Goal: Information Seeking & Learning: Learn about a topic

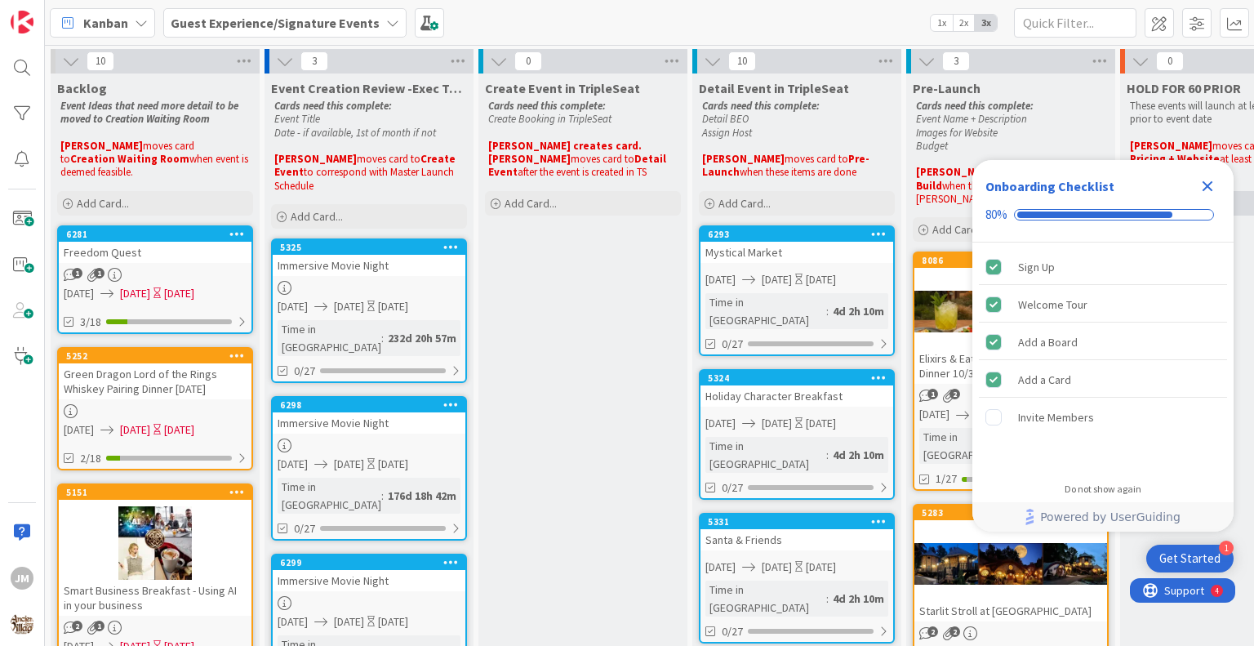
drag, startPoint x: 1209, startPoint y: 185, endPoint x: 1183, endPoint y: 187, distance: 26.2
click at [1209, 185] on icon "Close Checklist" at bounding box center [1208, 186] width 11 height 11
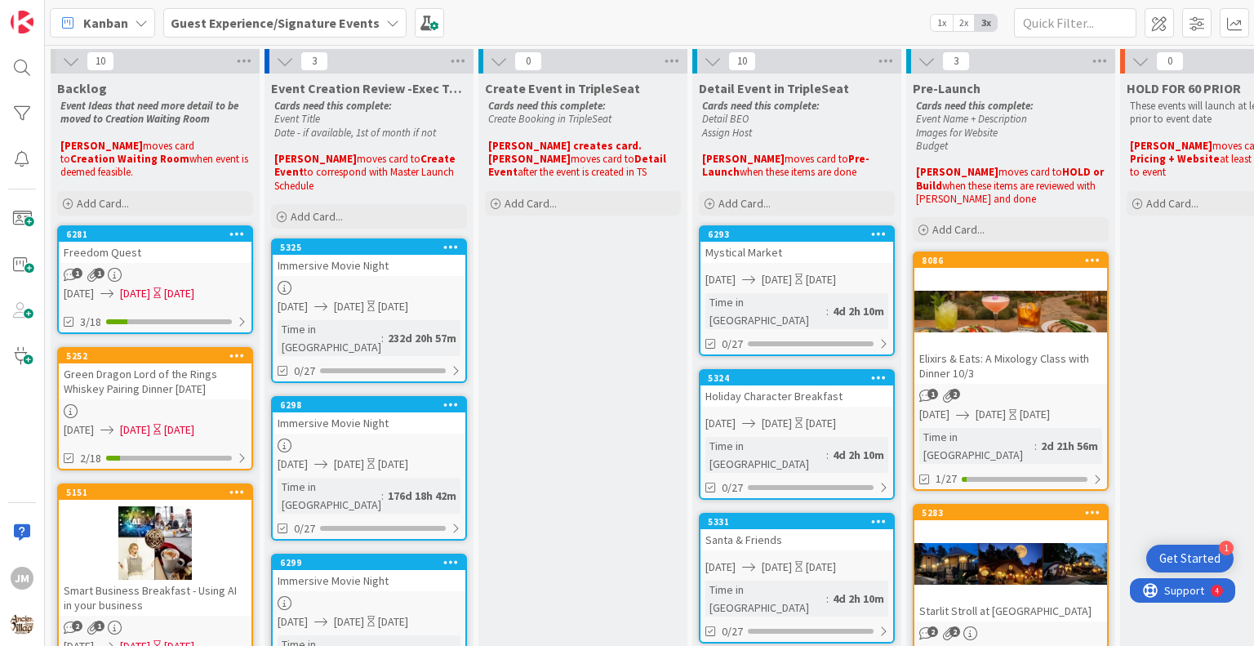
click at [310, 18] on b "Guest Experience/Signature Events" at bounding box center [275, 23] width 209 height 16
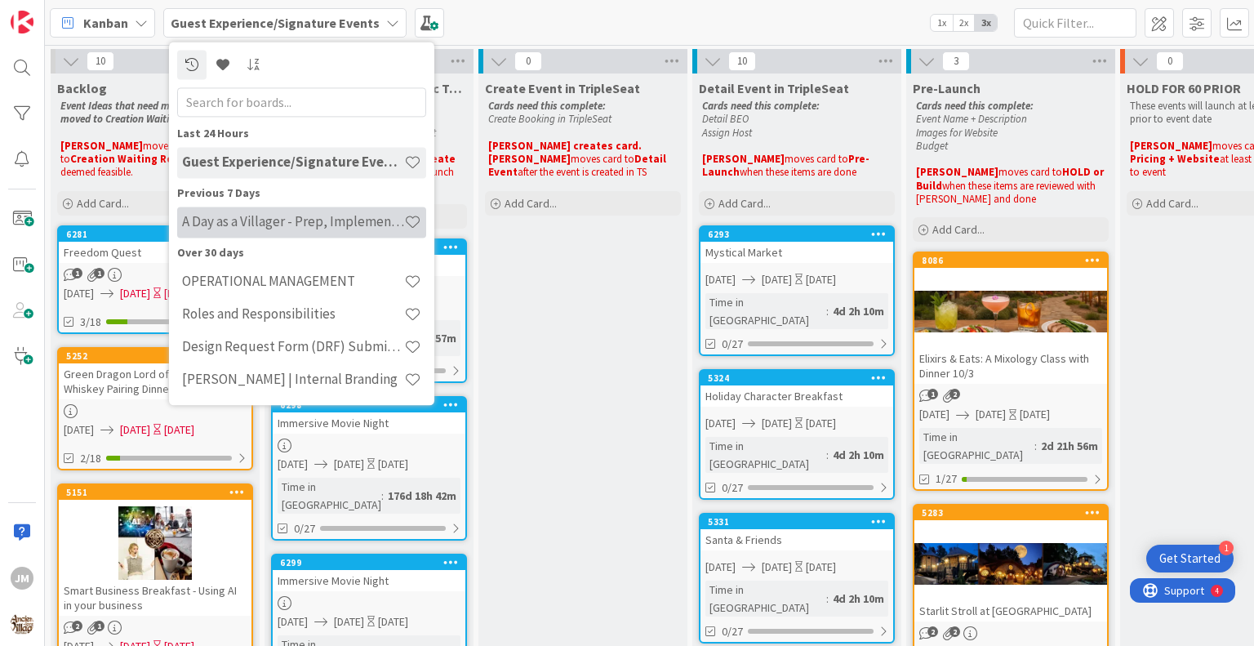
click at [270, 225] on h4 "A Day as a Villager - Prep, Implement and Execute" at bounding box center [293, 222] width 222 height 16
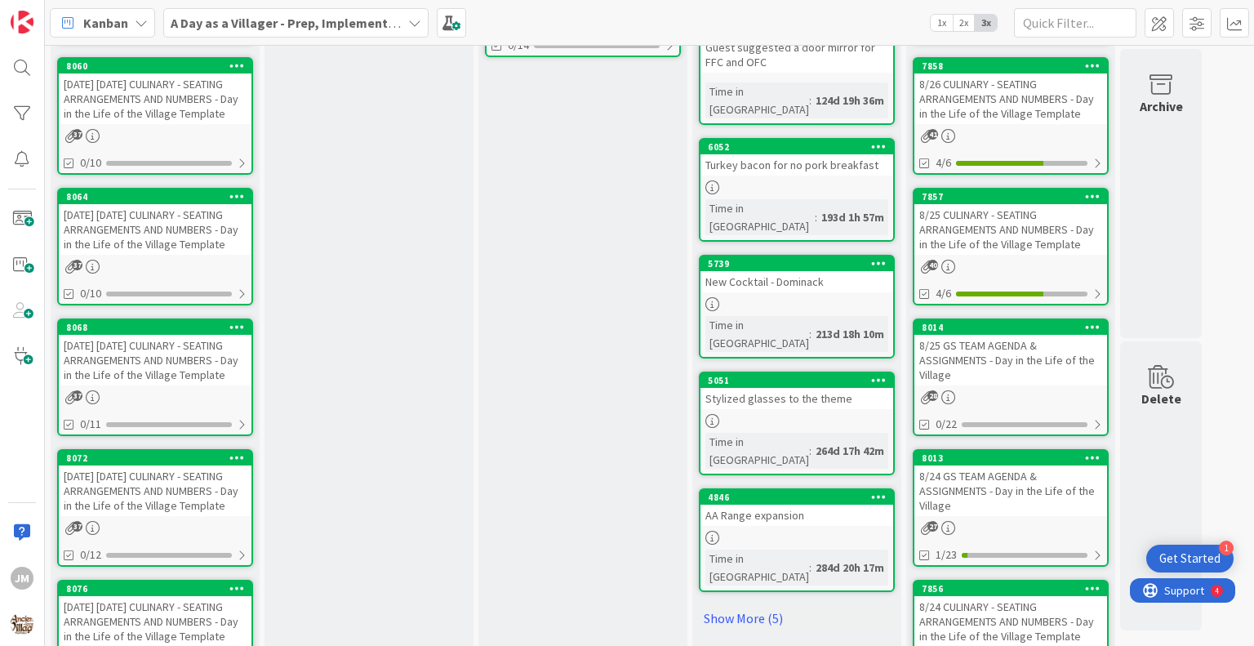
scroll to position [869, 0]
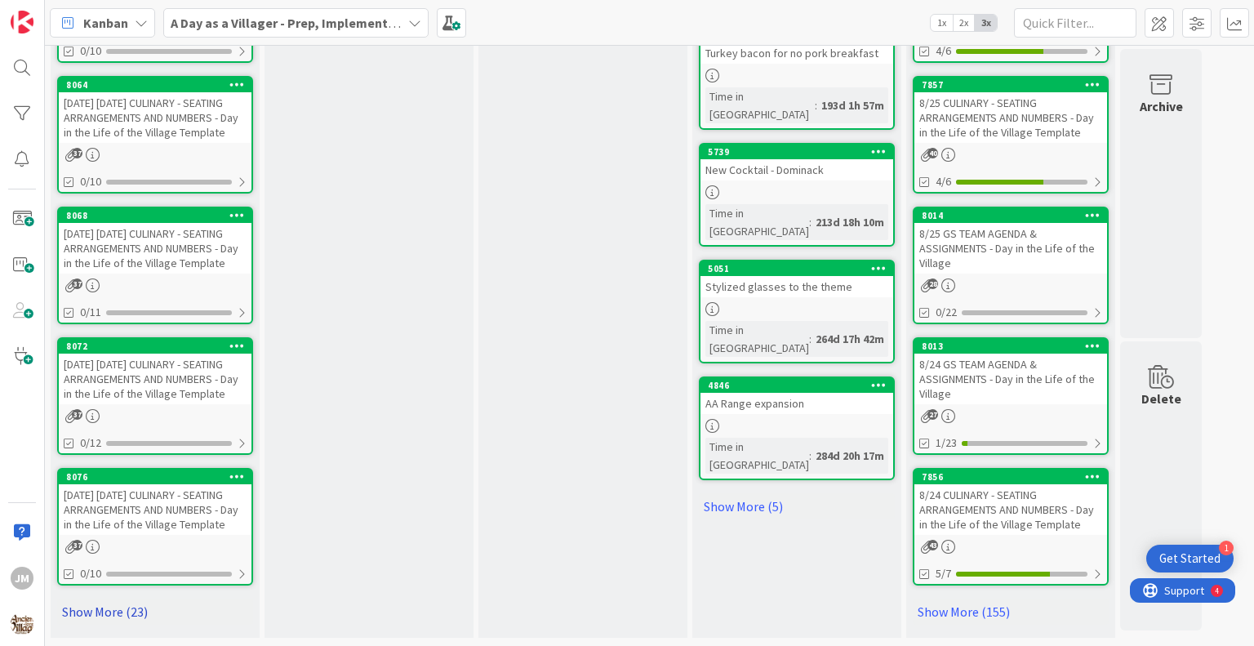
click at [101, 609] on link "Show More (23)" at bounding box center [155, 612] width 196 height 26
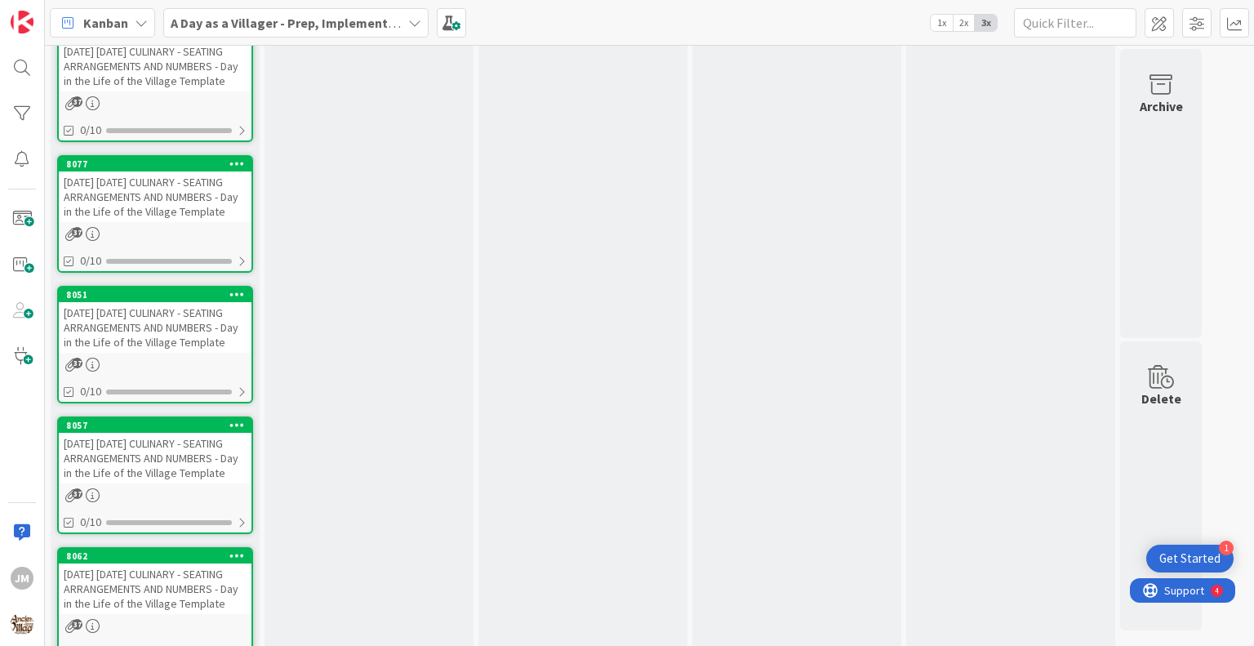
scroll to position [2094, 0]
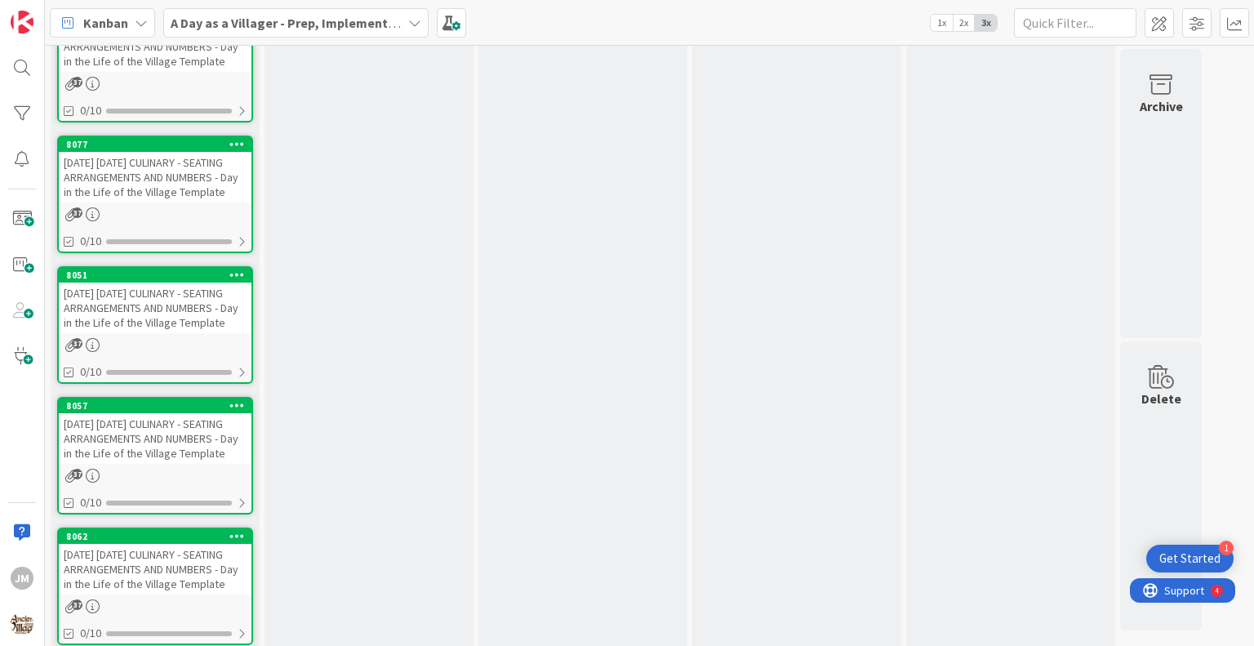
click at [141, 203] on div "[DATE] [DATE] CULINARY - SEATING ARRANGEMENTS AND NUMBERS - Day in the Life of …" at bounding box center [155, 177] width 193 height 51
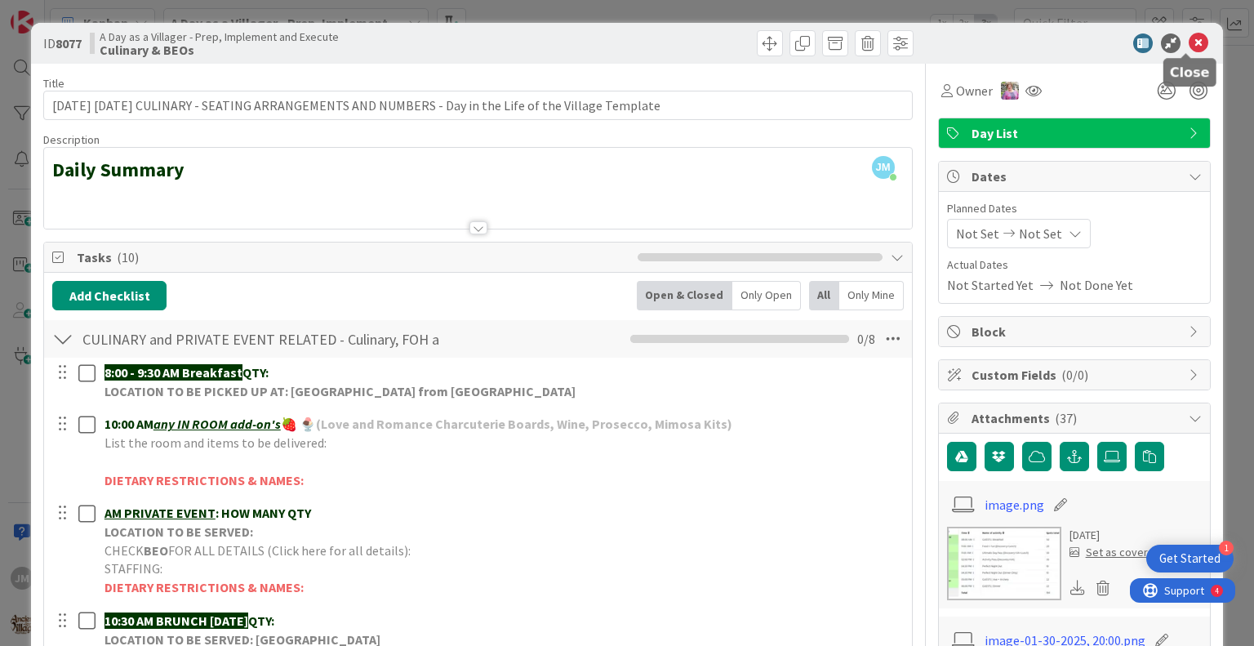
click at [1189, 45] on icon at bounding box center [1199, 43] width 20 height 20
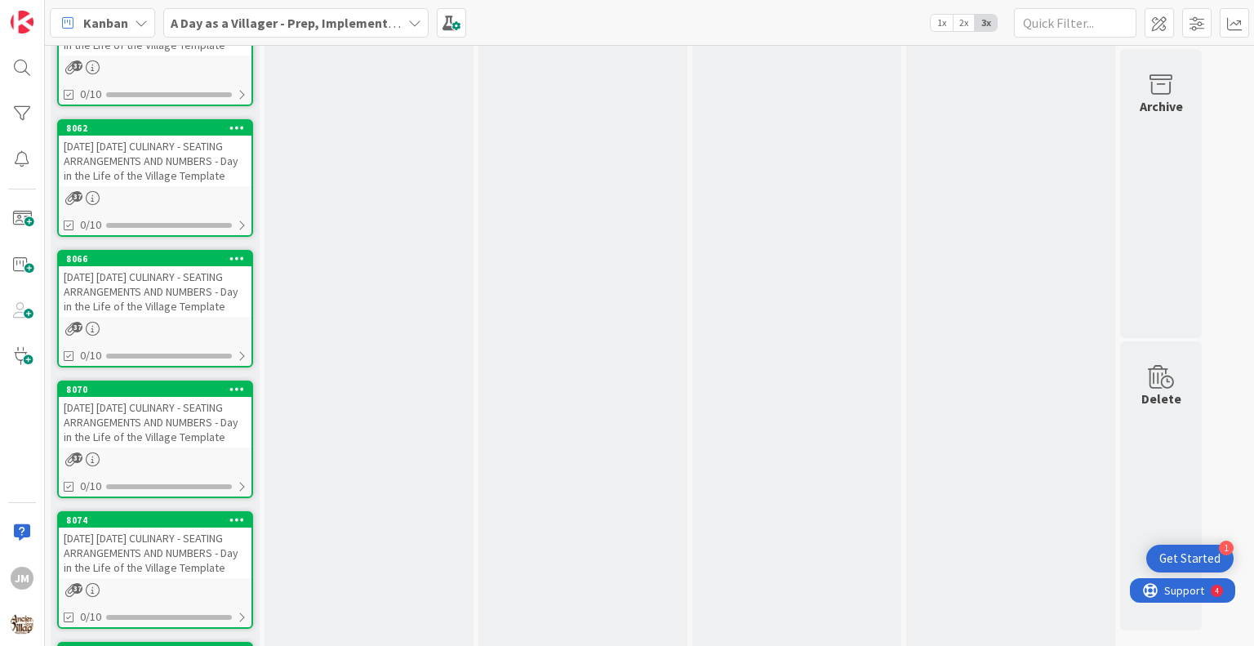
scroll to position [2584, 0]
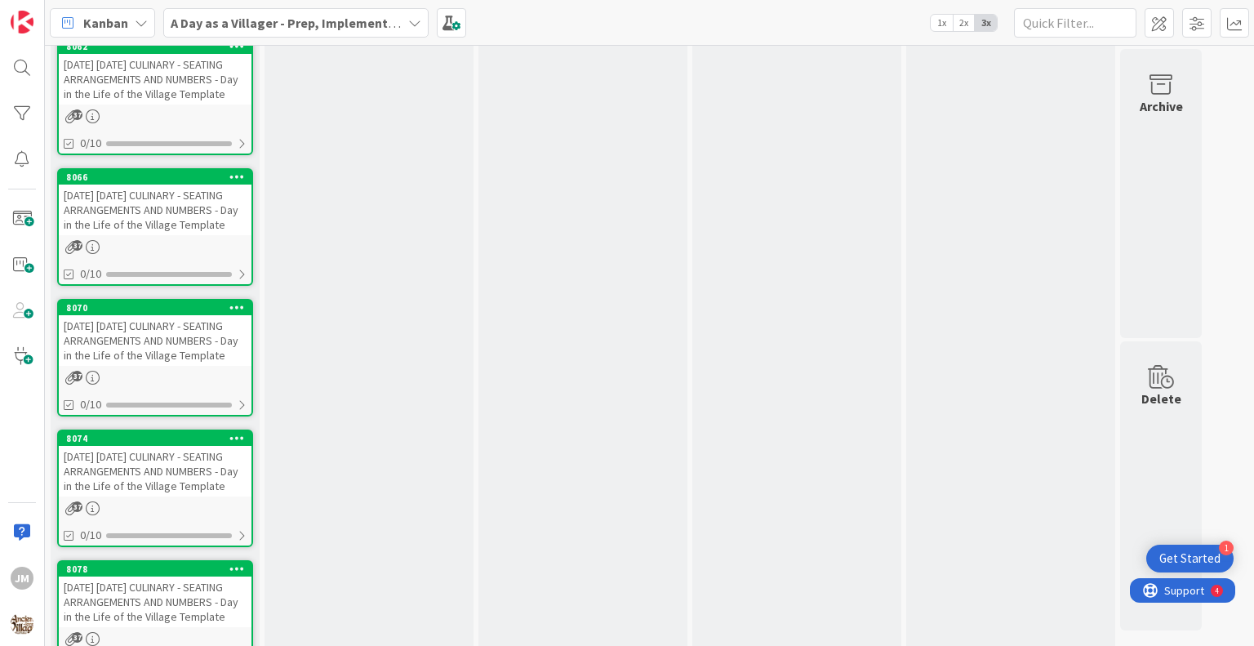
click at [151, 235] on div "[DATE] [DATE] CULINARY - SEATING ARRANGEMENTS AND NUMBERS - Day in the Life of …" at bounding box center [155, 210] width 193 height 51
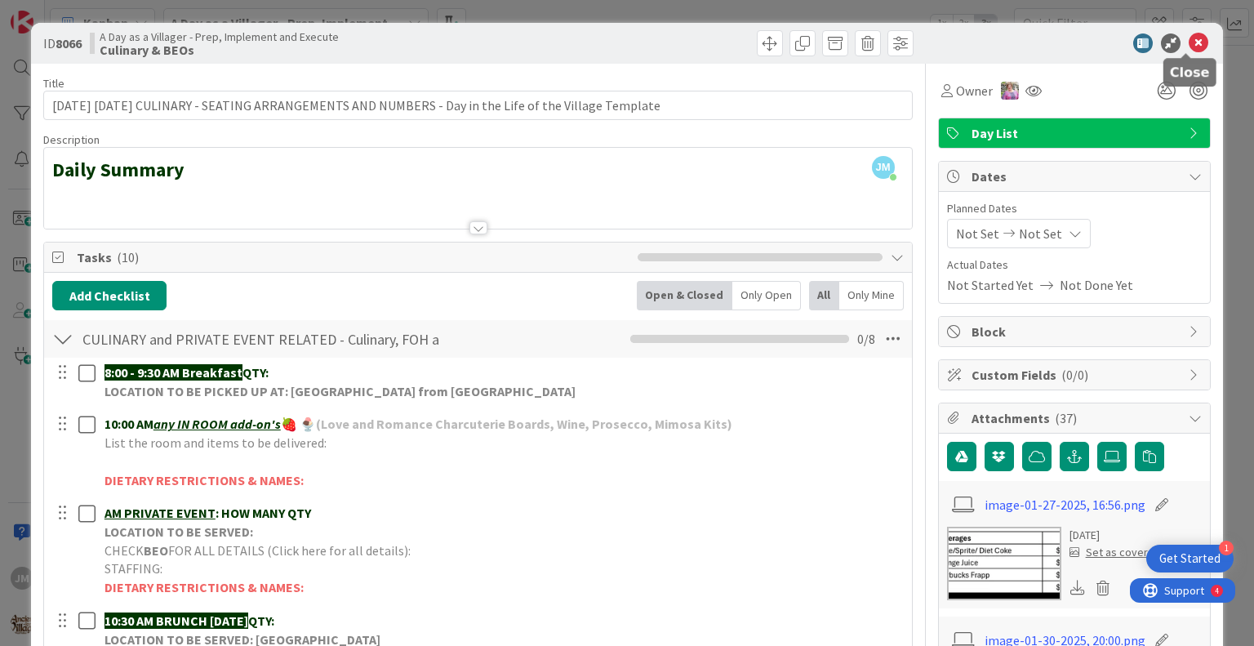
click at [1189, 43] on icon at bounding box center [1199, 43] width 20 height 20
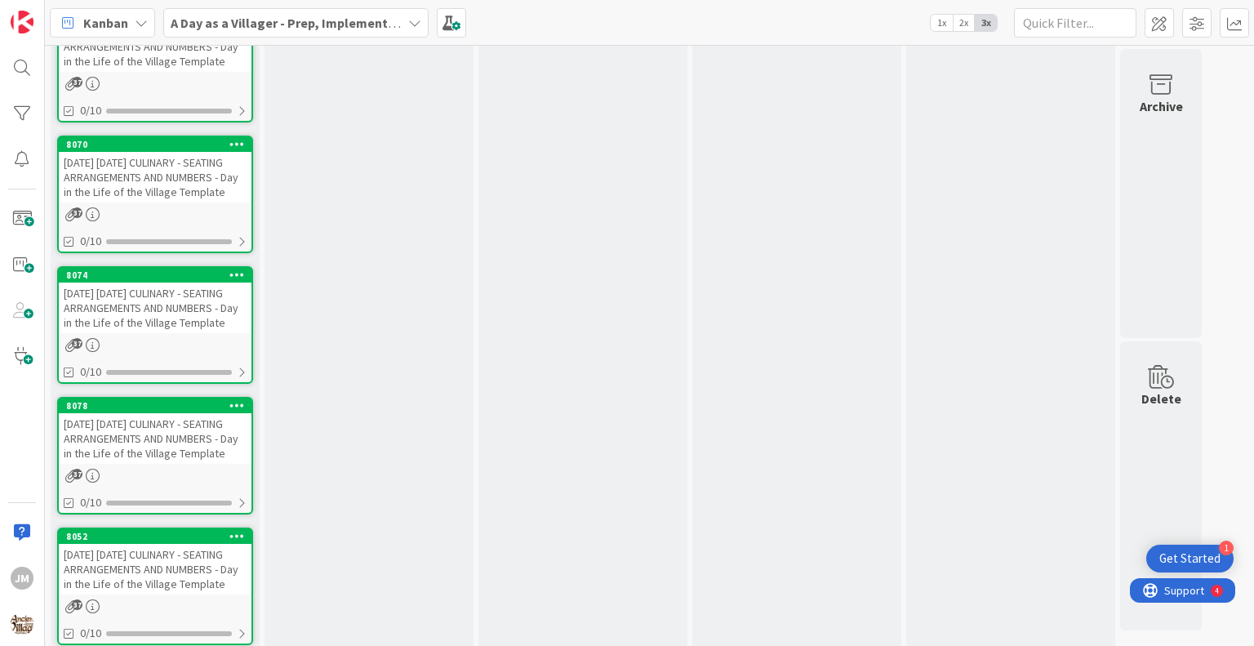
click at [134, 203] on div "[DATE] [DATE] CULINARY - SEATING ARRANGEMENTS AND NUMBERS - Day in the Life of …" at bounding box center [155, 177] width 193 height 51
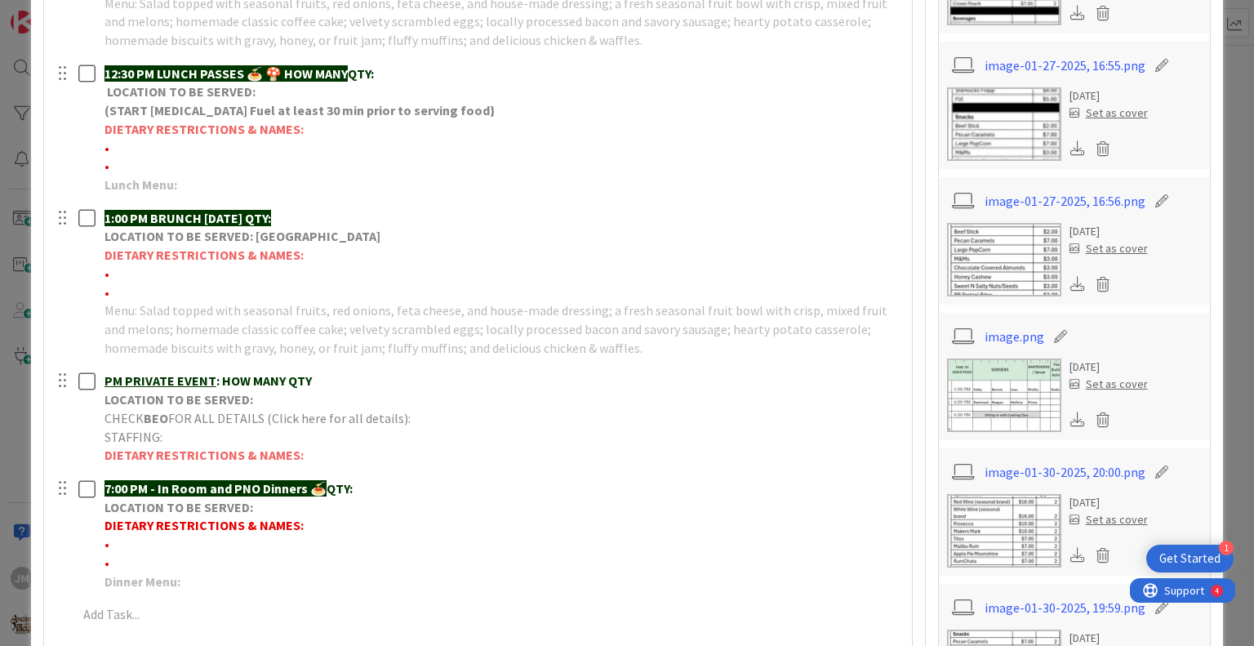
scroll to position [817, 0]
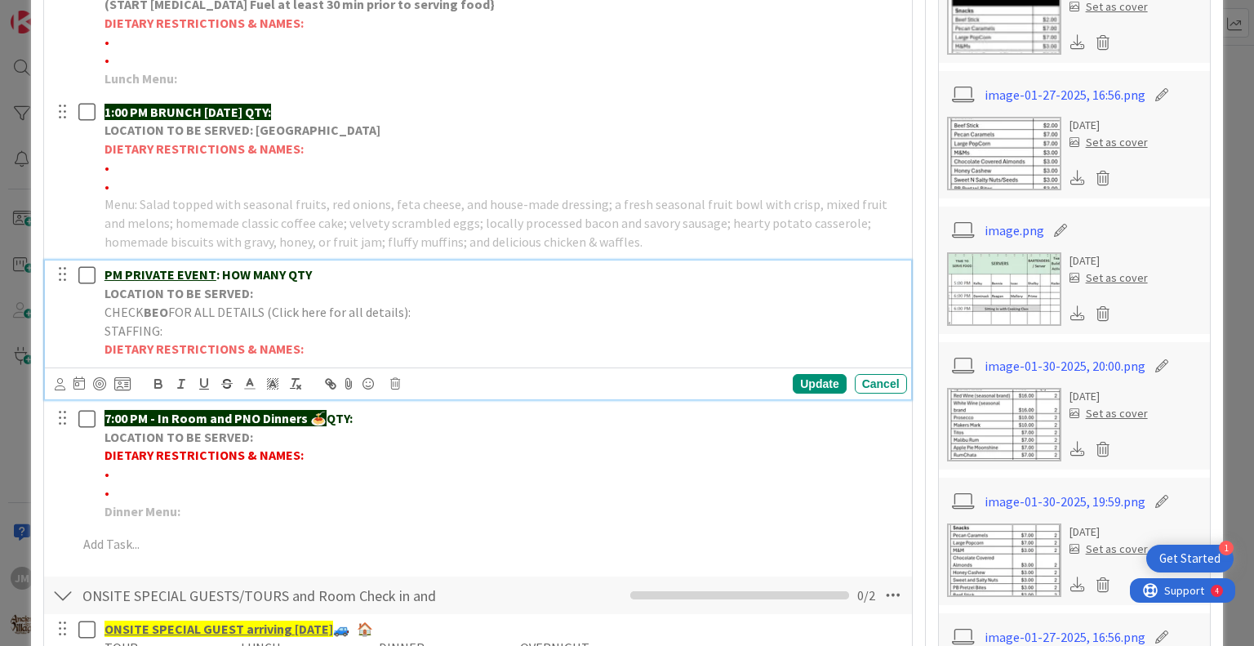
click at [320, 271] on p "PM PRIVATE EVENT : HOW MANY QTY" at bounding box center [503, 274] width 796 height 19
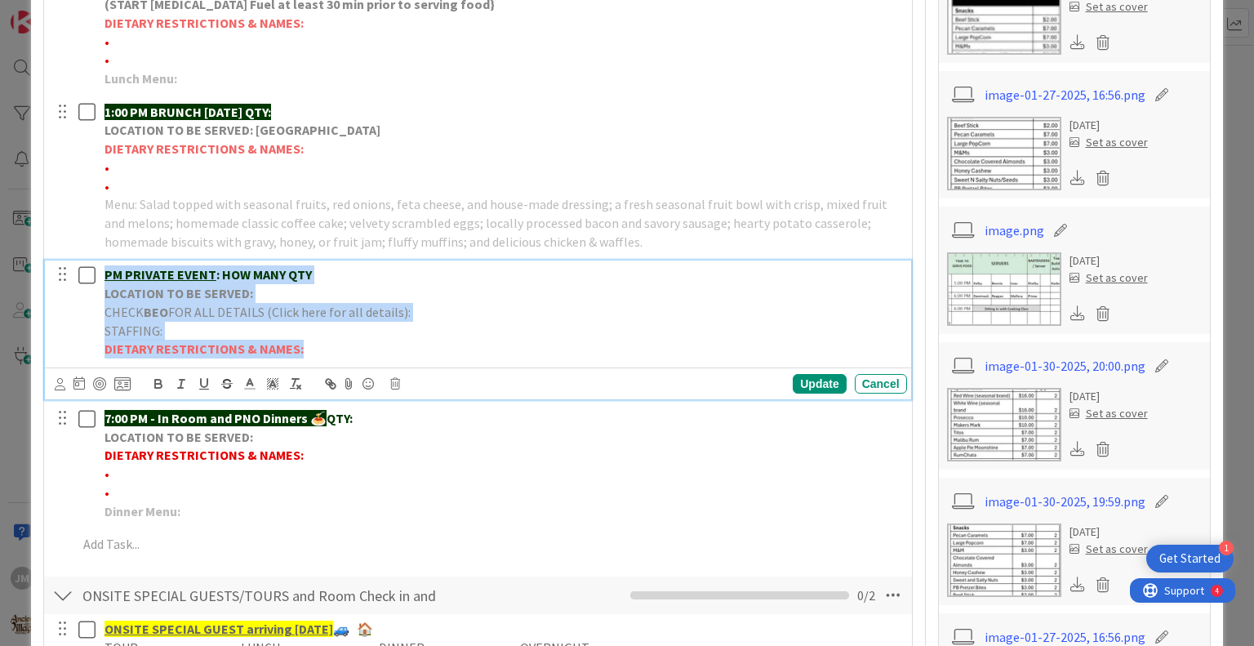
drag, startPoint x: 312, startPoint y: 353, endPoint x: 99, endPoint y: 264, distance: 231.0
click at [99, 264] on div "PM PRIVATE EVENT : HOW MANY QTY LOCATION TO BE SERVED: CHECK BEO FOR ALL DETAIL…" at bounding box center [502, 311] width 809 height 103
copy div "PM PRIVATE EVENT : HOW MANY QTY LOCATION TO BE SERVED: CHECK BEO FOR ALL DETAIL…"
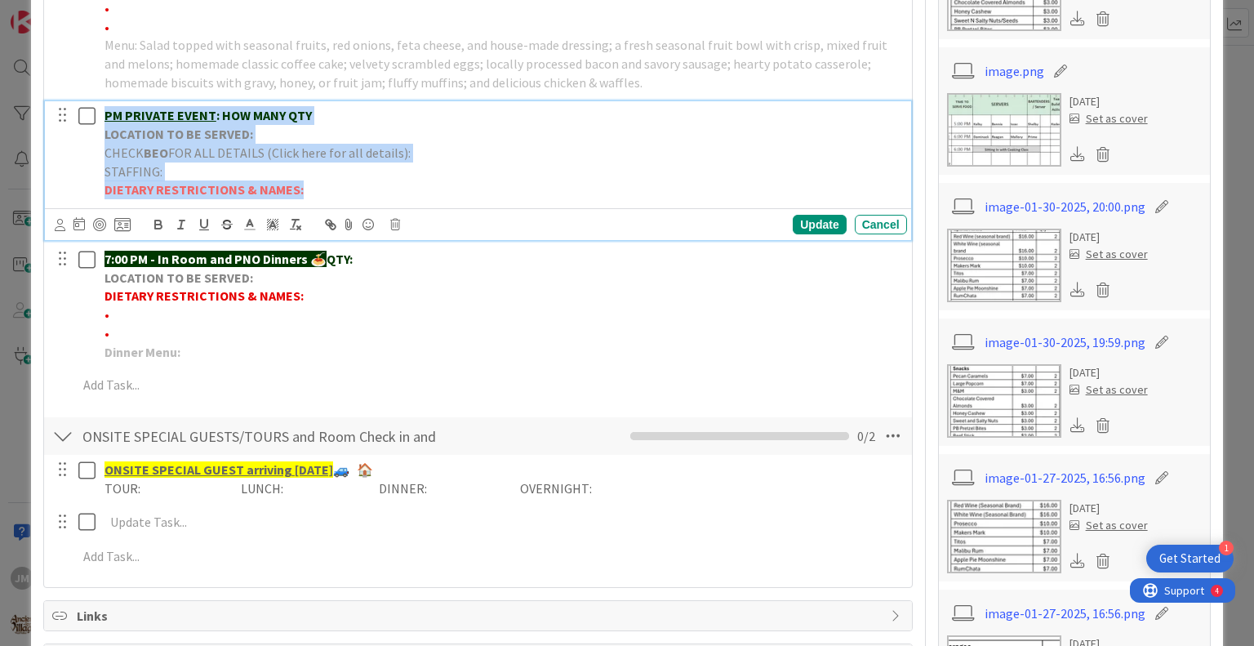
scroll to position [980, 0]
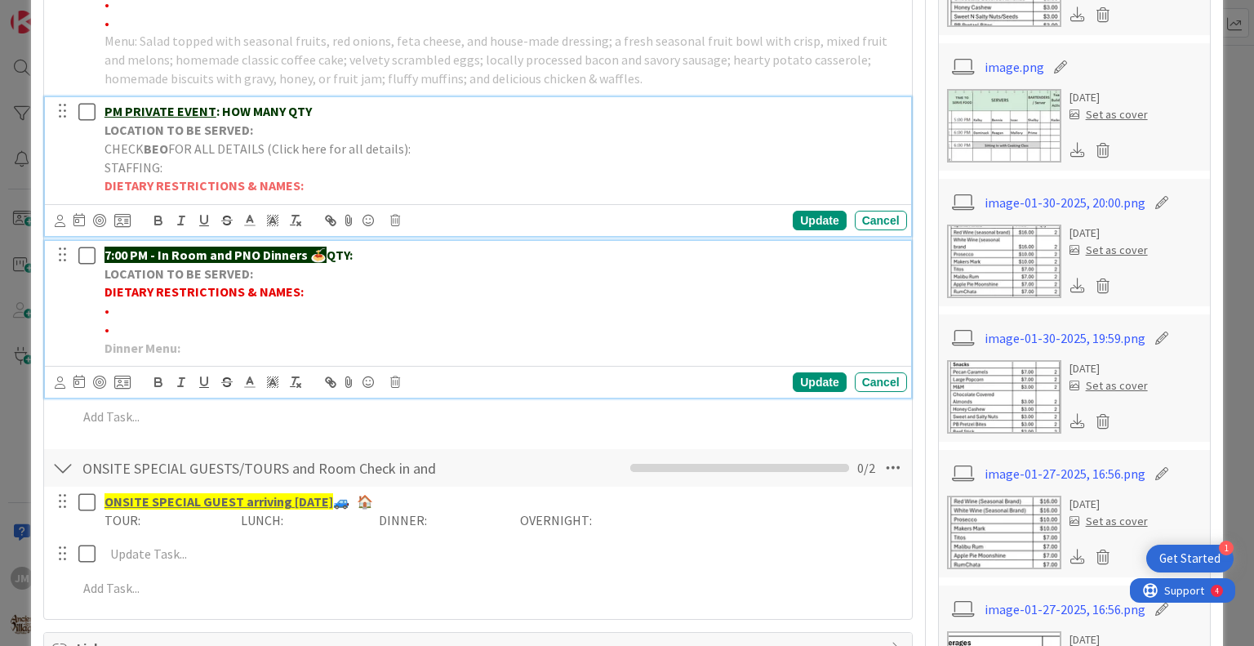
click at [426, 334] on p "•" at bounding box center [503, 329] width 796 height 19
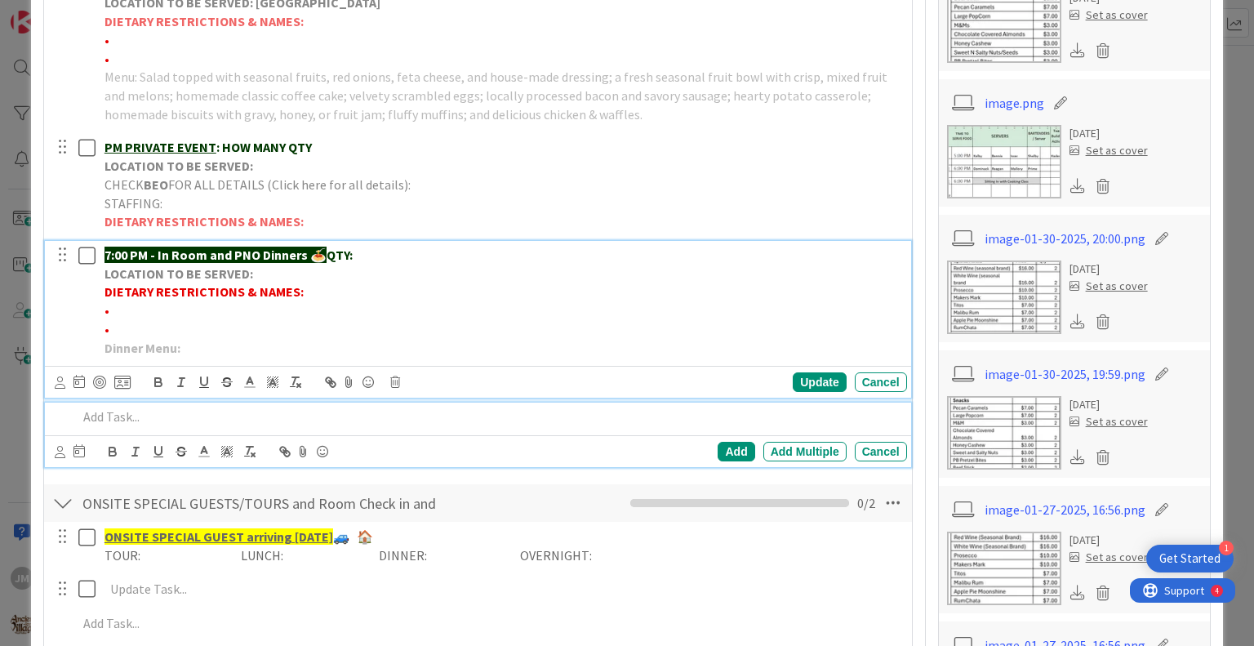
click at [145, 411] on p at bounding box center [489, 416] width 822 height 19
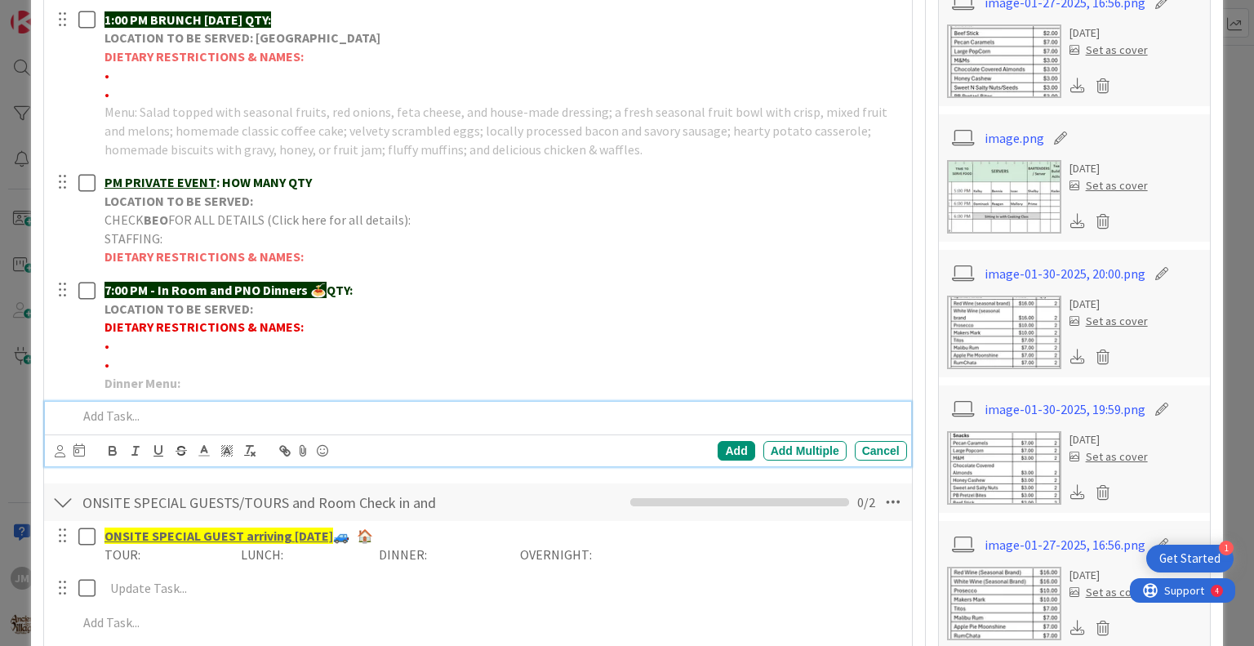
paste div
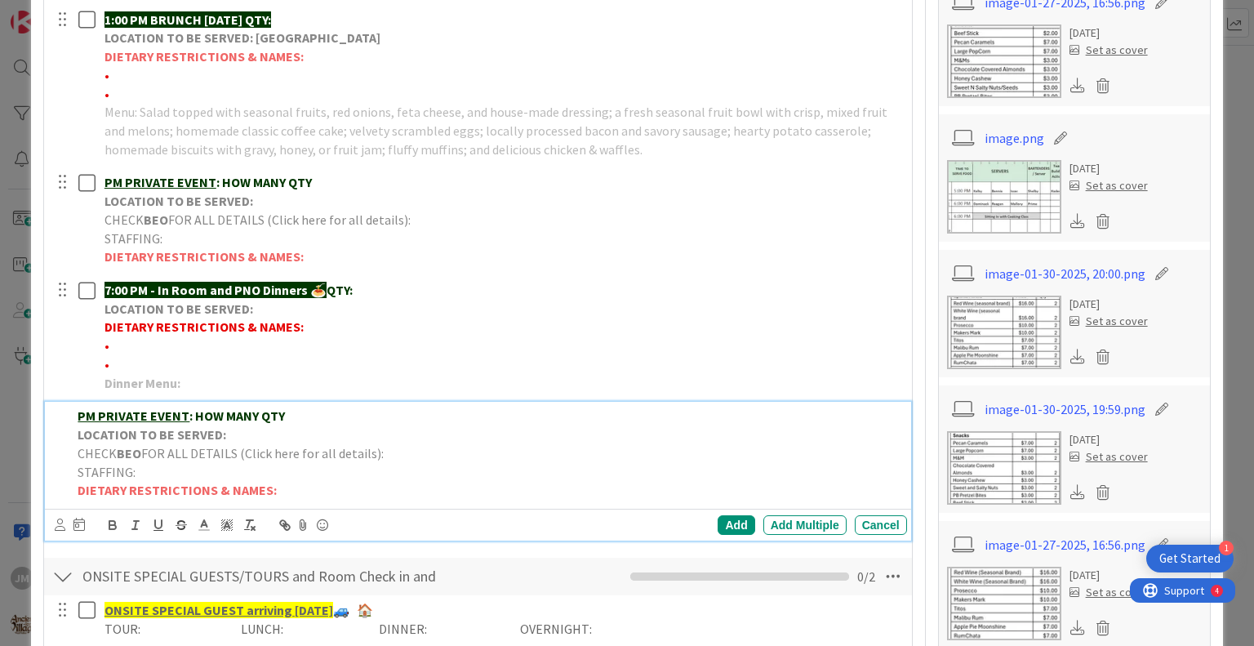
click at [327, 414] on p "PM PRIVATE EVENT : HOW MANY QTY" at bounding box center [489, 416] width 822 height 19
drag, startPoint x: 216, startPoint y: 411, endPoint x: 231, endPoint y: 414, distance: 15.9
click at [216, 412] on u "PM Alpha Sigma Kappa -" at bounding box center [148, 415] width 141 height 16
click at [409, 455] on p "CHECK BEO FOR ALL DETAILS (Click here for all details):" at bounding box center [489, 453] width 822 height 19
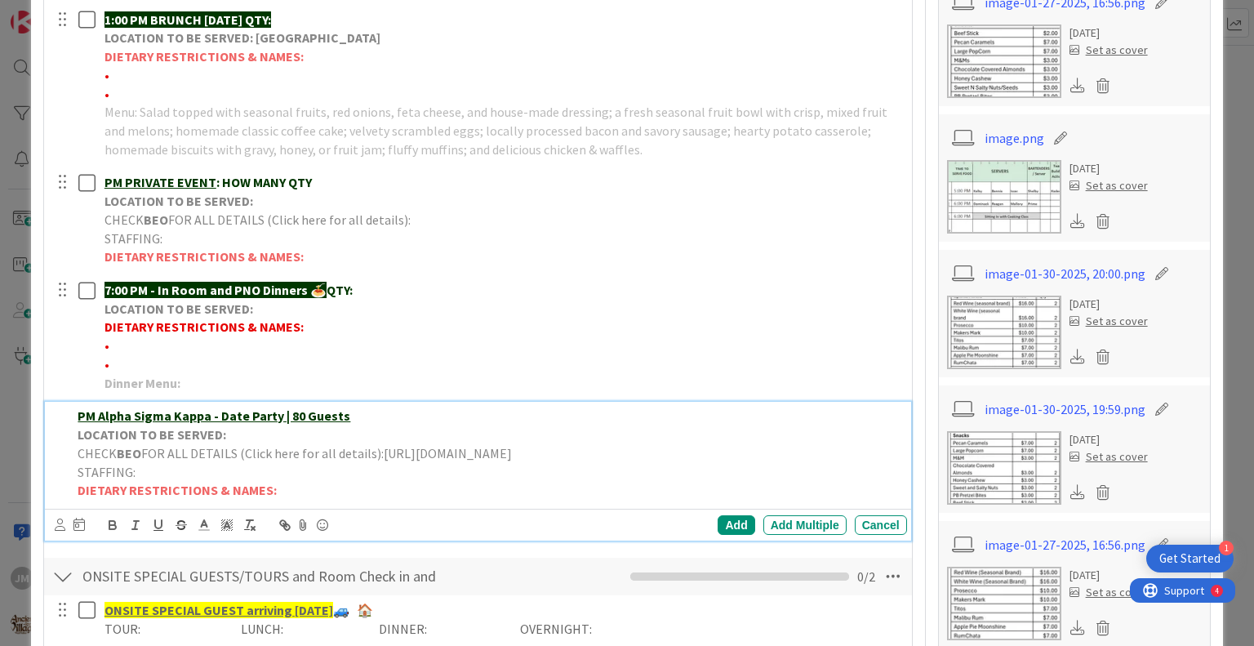
click at [378, 446] on span "FOR ALL DETAILS (Click here for all details):[URL][DOMAIN_NAME]" at bounding box center [326, 453] width 371 height 16
drag, startPoint x: 862, startPoint y: 452, endPoint x: 381, endPoint y: 446, distance: 481.8
click at [381, 446] on p "CHECK BEO FOR ALL DETAILS (Click here for all details): [URL][DOMAIN_NAME]" at bounding box center [489, 453] width 822 height 19
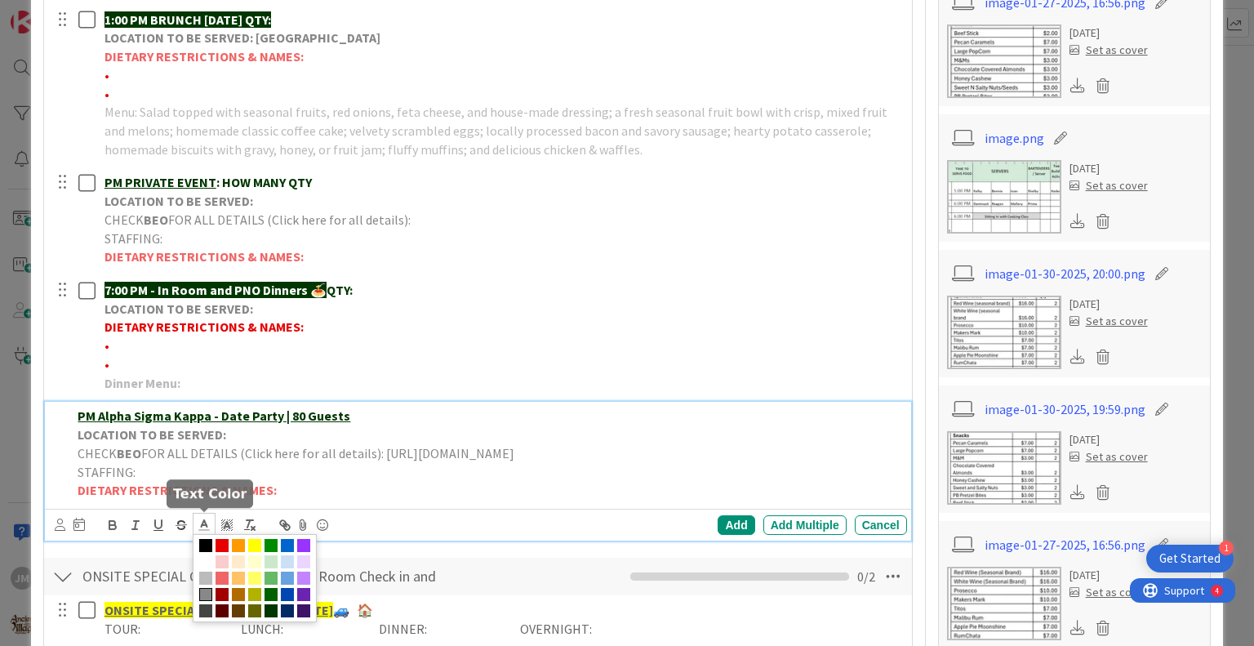
click at [203, 522] on icon at bounding box center [204, 525] width 15 height 15
click at [287, 545] on span at bounding box center [287, 545] width 13 height 13
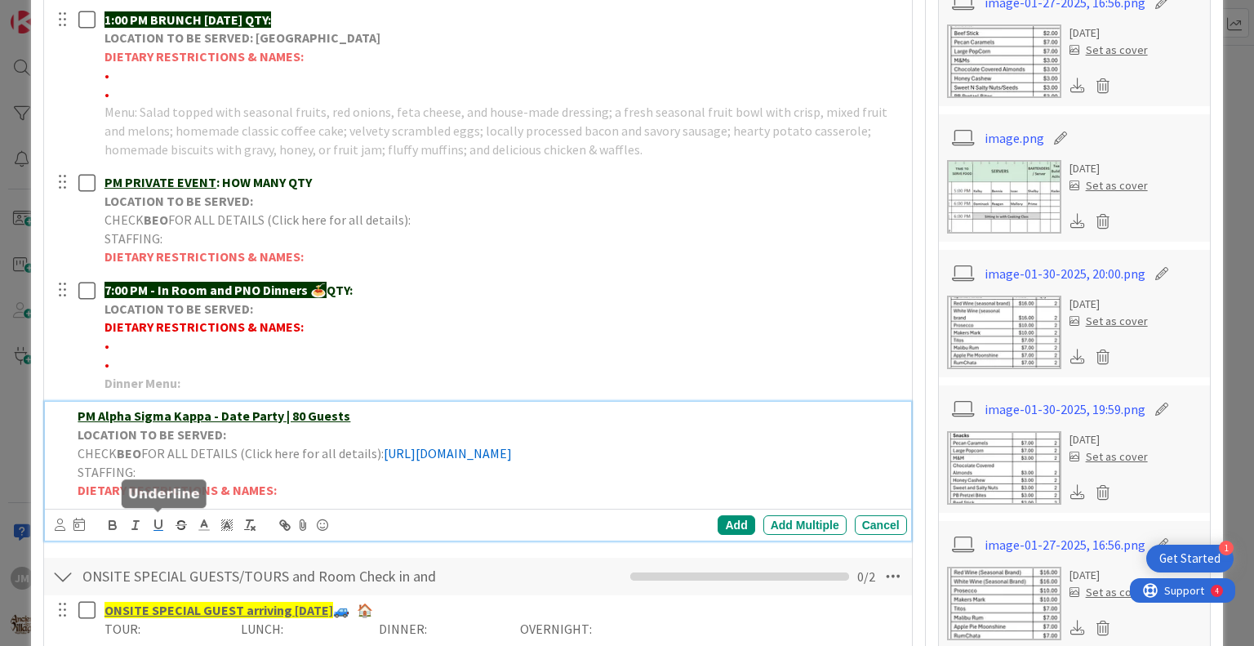
click at [160, 523] on icon "button" at bounding box center [158, 525] width 15 height 15
click at [239, 439] on p "LOCATION TO BE SERVED:" at bounding box center [489, 434] width 822 height 19
click at [730, 522] on div "Add" at bounding box center [736, 525] width 37 height 20
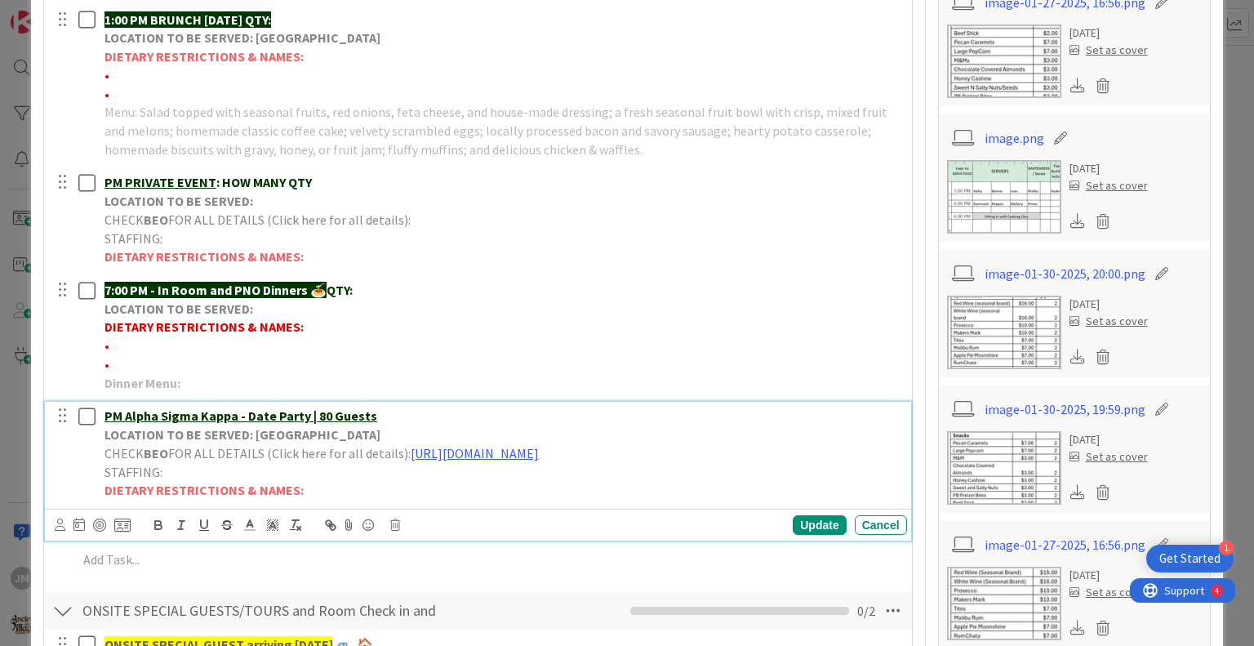
click at [103, 410] on div "PM Alpha Sigma Kappa - Date Party | 80 Guests LOCATION TO BE SERVED: Village Ga…" at bounding box center [502, 453] width 809 height 103
click at [105, 412] on div "PM Alpha Sigma Kappa - Date Party | 80 Guests LOCATION TO BE SERVED: Village Ga…" at bounding box center [502, 453] width 809 height 103
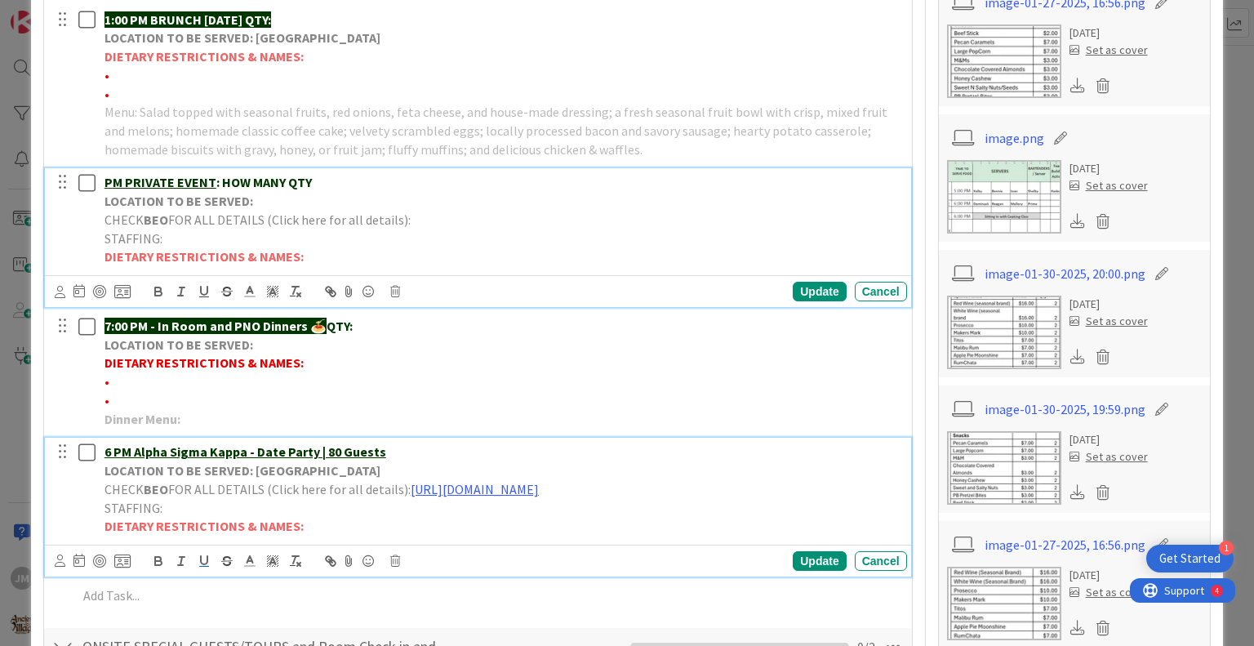
scroll to position [944, 0]
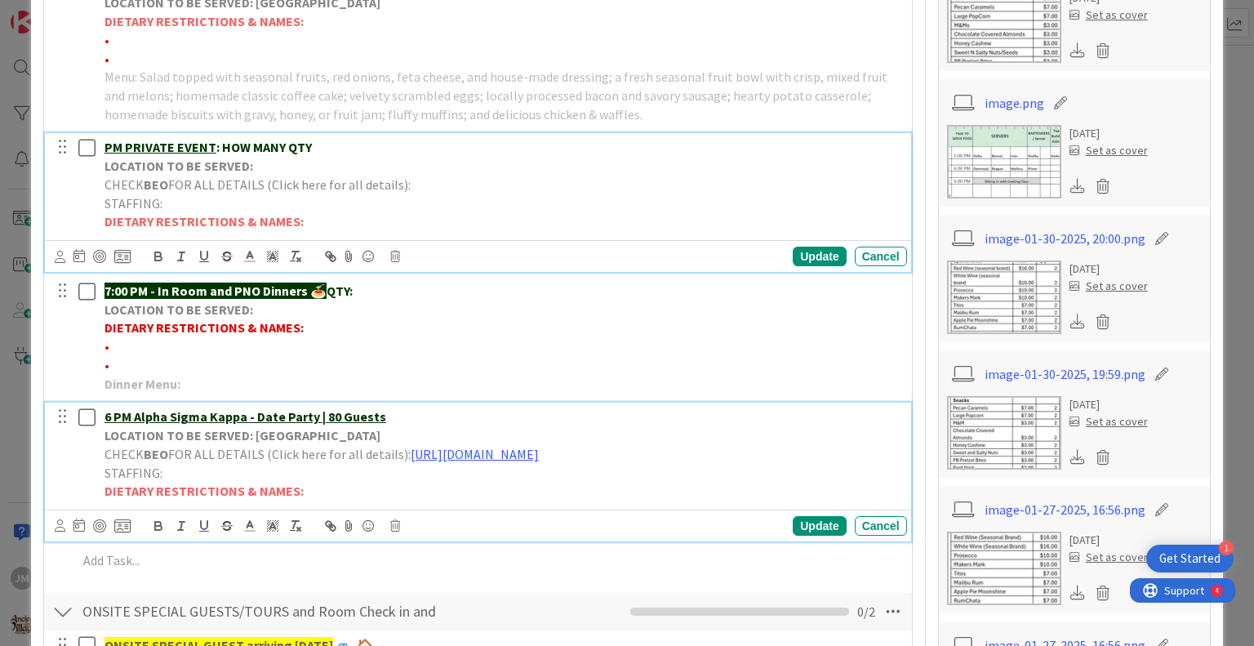
click at [312, 177] on div "PM PRIVATE EVENT : HOW MANY QTY LOCATION TO BE SERVED: CHECK BEO FOR ALL DETAIL…" at bounding box center [502, 184] width 809 height 103
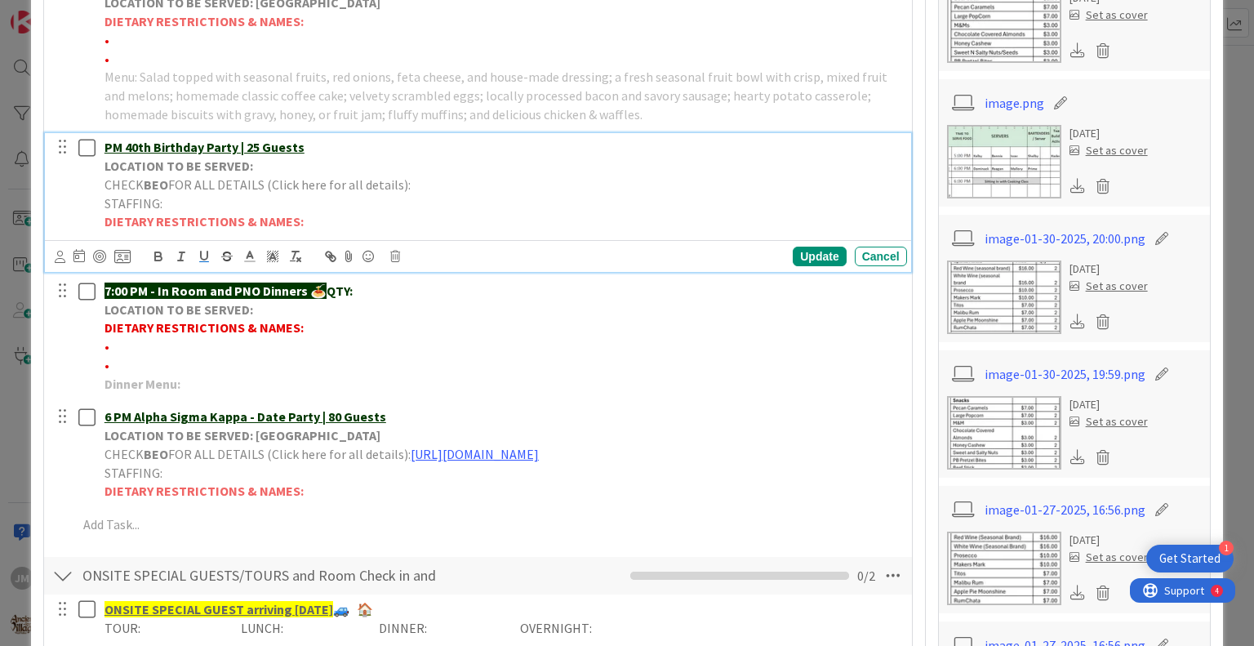
click at [298, 165] on p "LOCATION TO BE SERVED:" at bounding box center [503, 166] width 796 height 19
click at [428, 185] on p "CHECK BEO FOR ALL DETAILS (Click here for all details):" at bounding box center [503, 185] width 796 height 19
drag, startPoint x: 608, startPoint y: 211, endPoint x: 81, endPoint y: 198, distance: 526.9
click at [81, 198] on div "PM 40th Birthday Party | 25 Guests LOCATION TO BE SERVED: [GEOGRAPHIC_DATA] CHE…" at bounding box center [478, 184] width 855 height 103
click at [207, 260] on icon "button" at bounding box center [204, 256] width 7 height 8
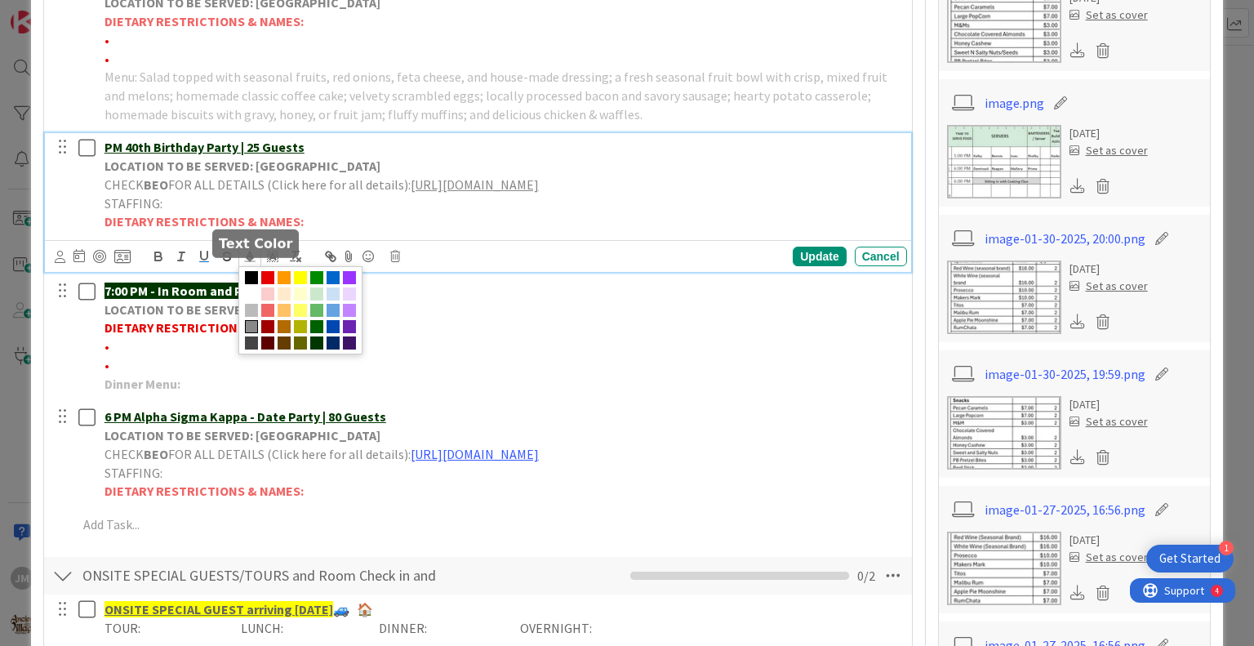
click at [254, 264] on icon at bounding box center [250, 256] width 15 height 15
click at [336, 284] on span at bounding box center [333, 277] width 13 height 13
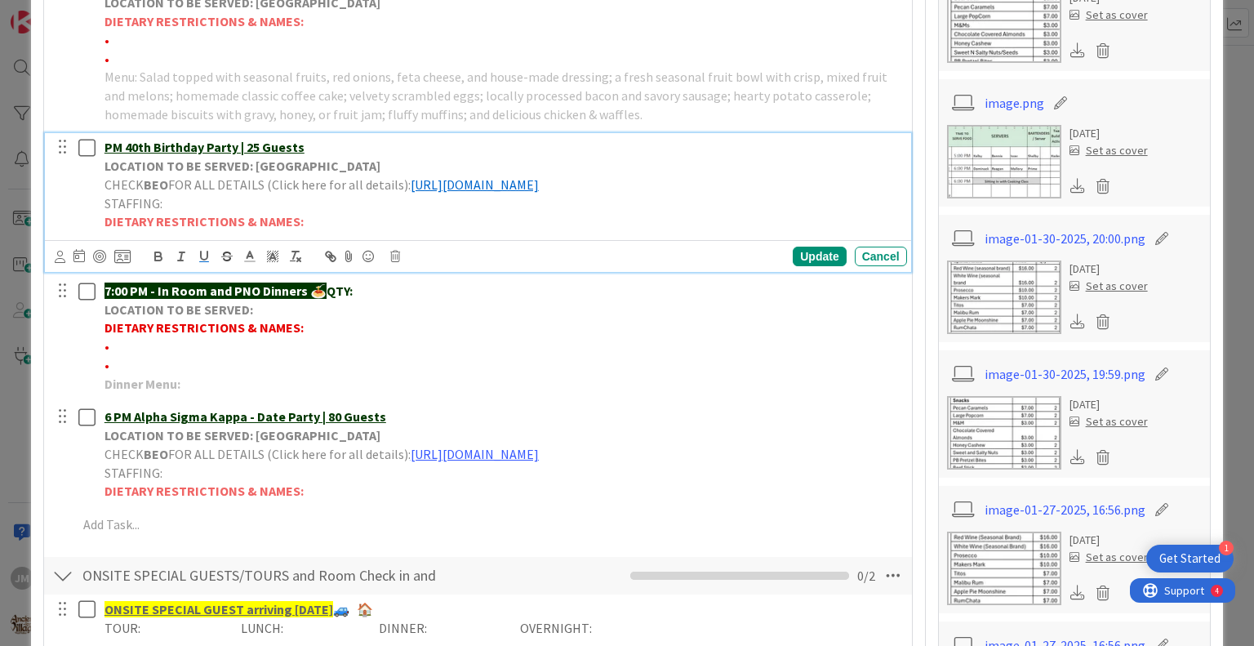
click at [617, 231] on p "DIETARY RESTRICTIONS & NAMES:" at bounding box center [503, 221] width 796 height 19
click at [817, 266] on div "Update" at bounding box center [819, 257] width 53 height 20
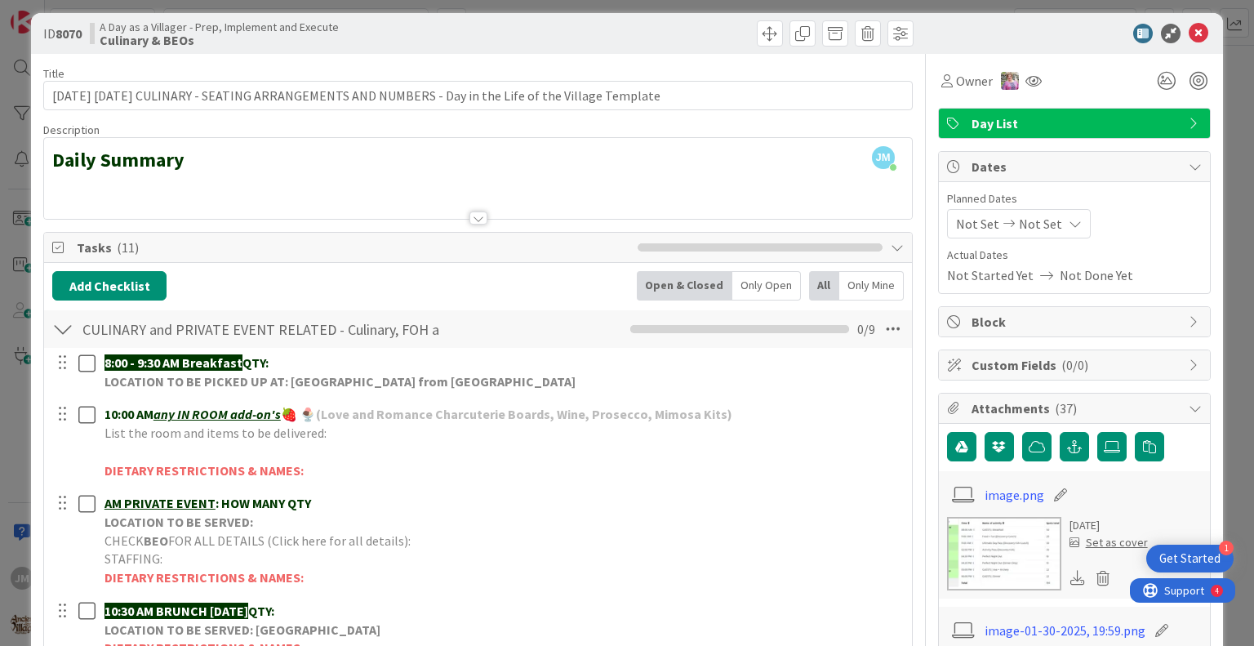
scroll to position [0, 0]
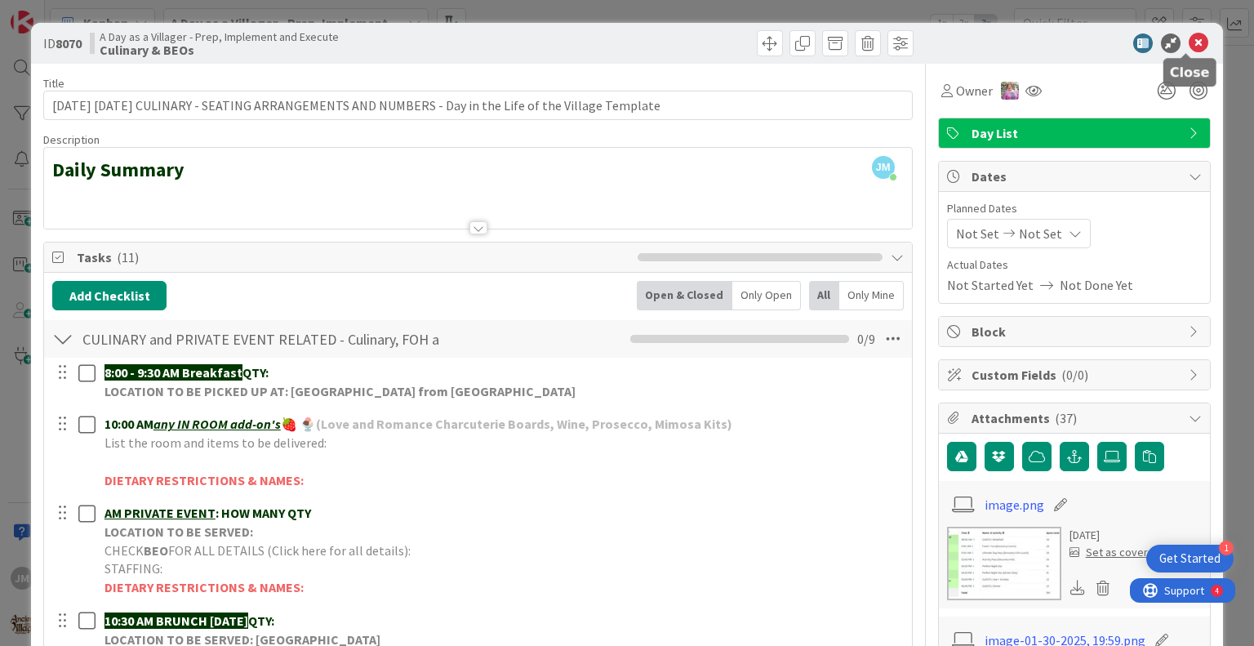
click at [1190, 42] on icon at bounding box center [1199, 43] width 20 height 20
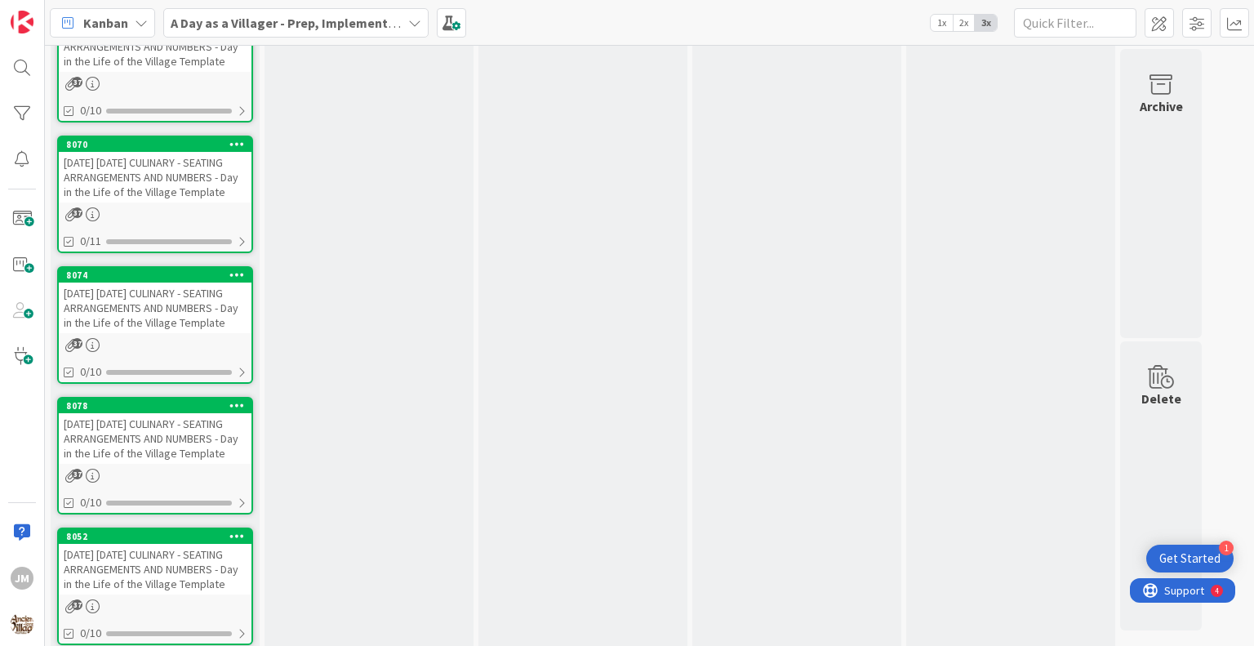
click at [140, 333] on div "[DATE] [DATE] CULINARY - SEATING ARRANGEMENTS AND NUMBERS - Day in the Life of …" at bounding box center [155, 308] width 193 height 51
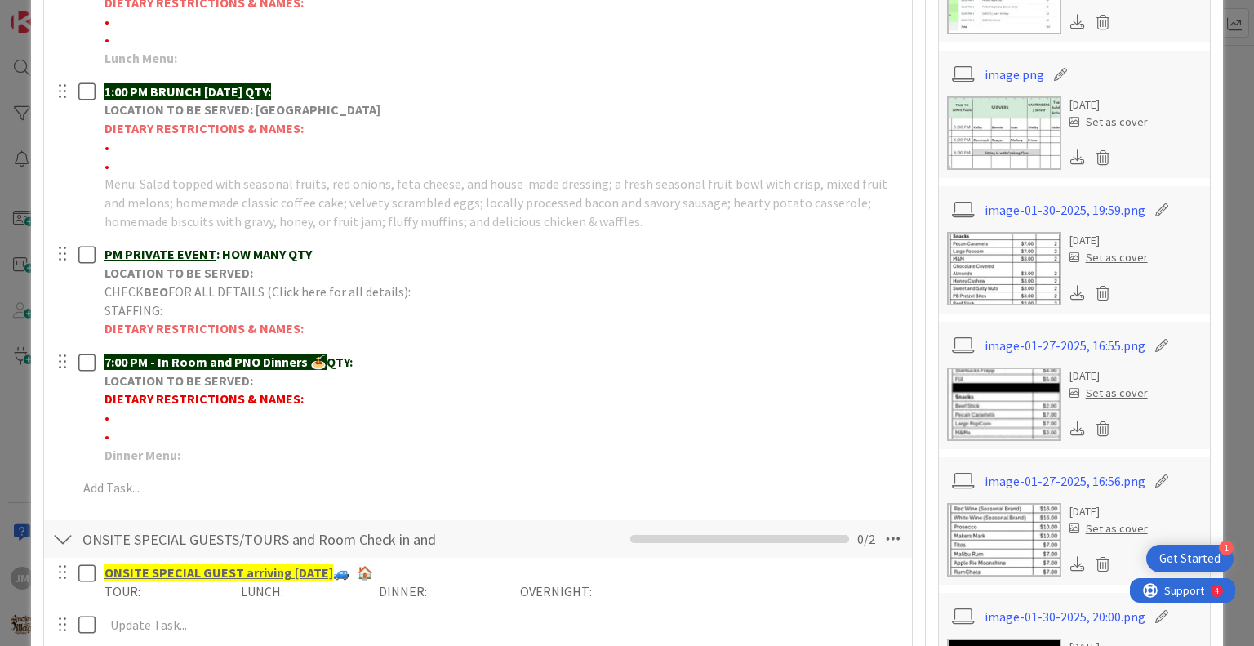
scroll to position [735, 0]
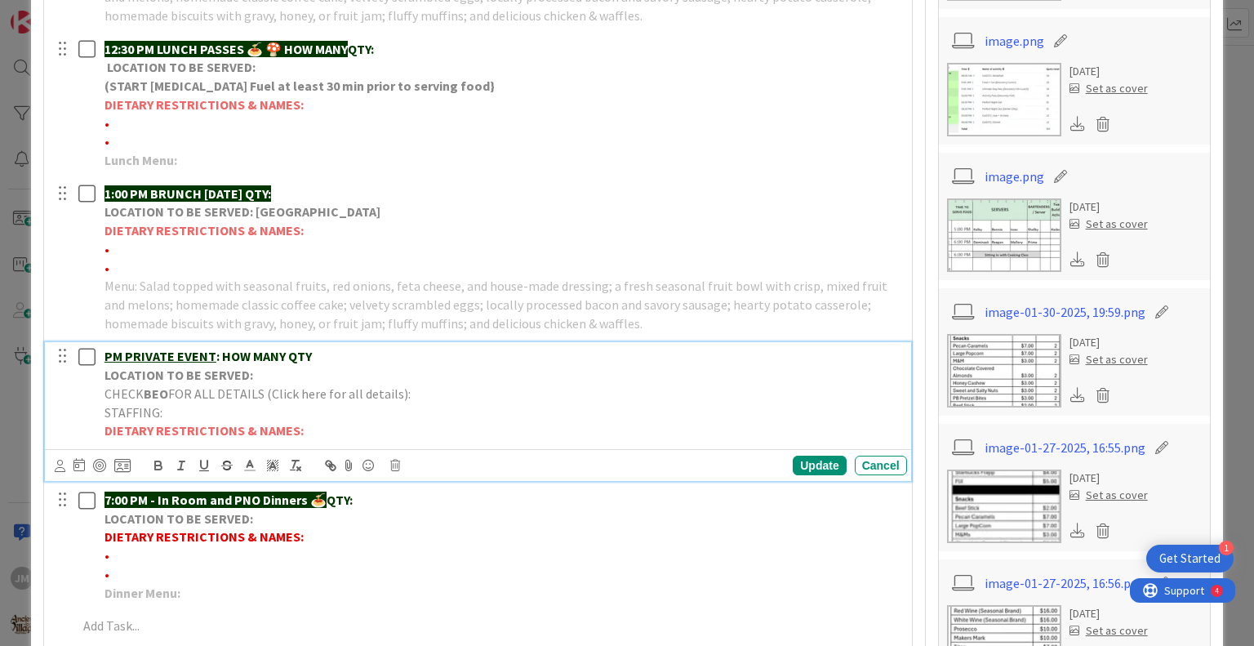
click at [318, 356] on p "PM PRIVATE EVENT : HOW MANY QTY" at bounding box center [503, 356] width 796 height 19
click at [108, 351] on u "PM [PERSON_NAME] & [PERSON_NAME] Wedding" at bounding box center [248, 356] width 287 height 16
click at [105, 351] on u "PM [PERSON_NAME] & [PERSON_NAME] Wedding" at bounding box center [248, 356] width 287 height 16
click at [314, 355] on p "3-9PM [PERSON_NAME] & [PERSON_NAME] Wedding" at bounding box center [503, 356] width 796 height 19
click at [277, 376] on p "LOCATION TO BE SERVED:" at bounding box center [503, 375] width 796 height 19
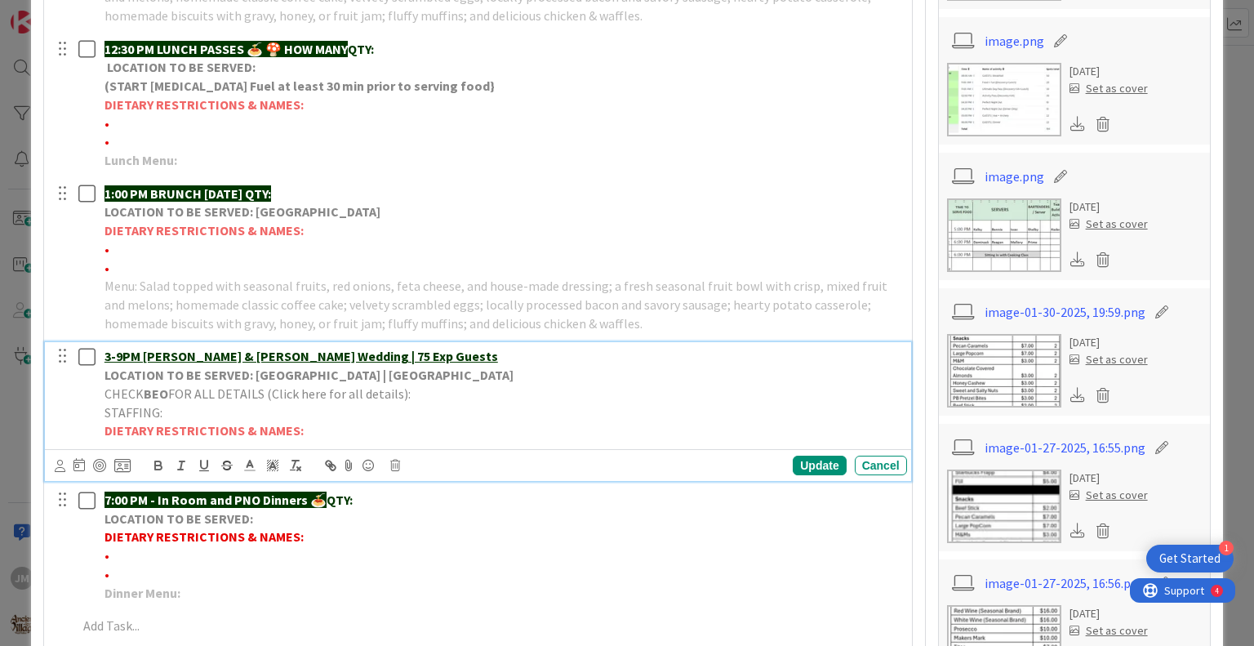
click at [432, 395] on p "CHECK BEO FOR ALL DETAILS (Click here for all details):" at bounding box center [503, 394] width 796 height 19
drag, startPoint x: 888, startPoint y: 388, endPoint x: 406, endPoint y: 387, distance: 481.8
click at [406, 387] on p "CHECK BEO FOR ALL DETAILS (Click here for all details): [URL][DOMAIN_NAME]" at bounding box center [503, 394] width 796 height 19
click at [203, 458] on icon "button" at bounding box center [204, 465] width 15 height 15
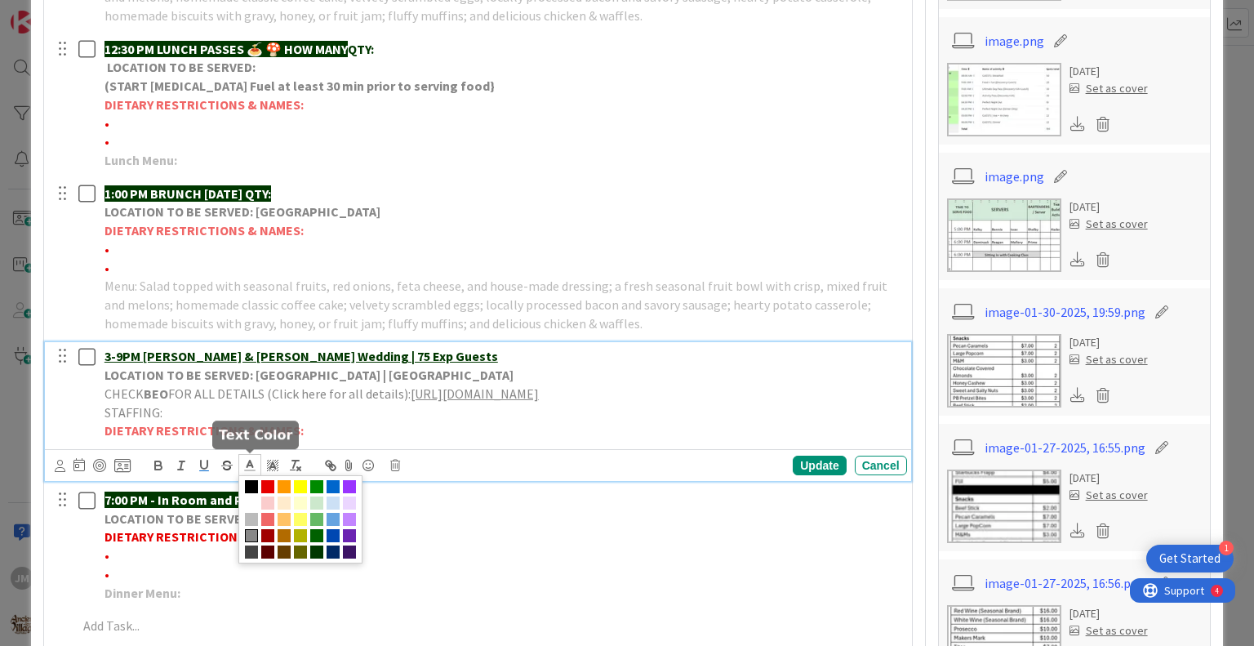
click at [248, 458] on icon at bounding box center [250, 465] width 15 height 15
click at [330, 483] on span at bounding box center [333, 486] width 13 height 13
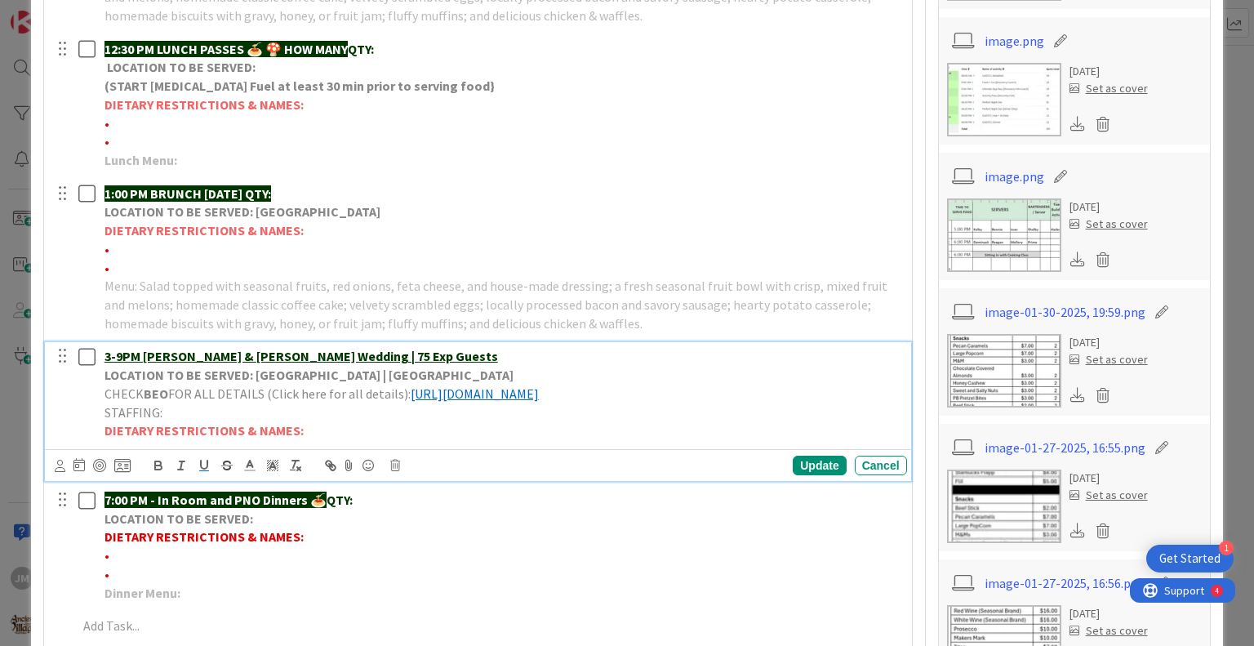
click at [518, 436] on p "DIETARY RESTRICTIONS & NAMES:" at bounding box center [503, 430] width 796 height 19
click at [817, 465] on div "Update" at bounding box center [819, 466] width 53 height 20
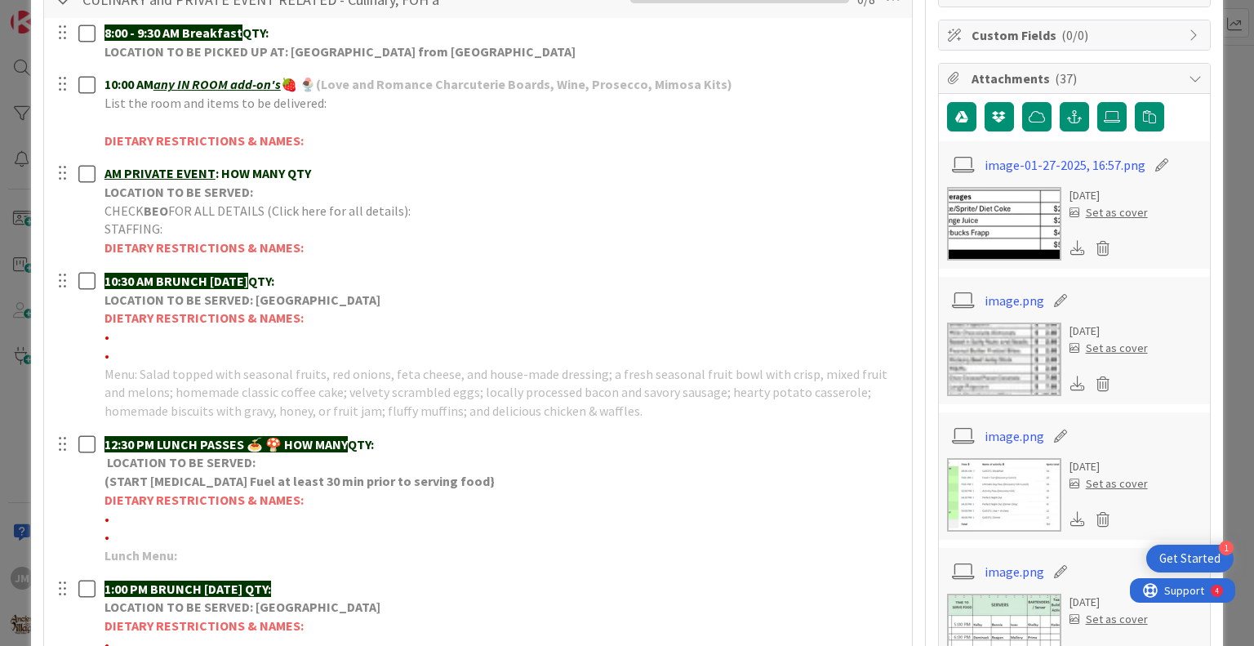
scroll to position [0, 0]
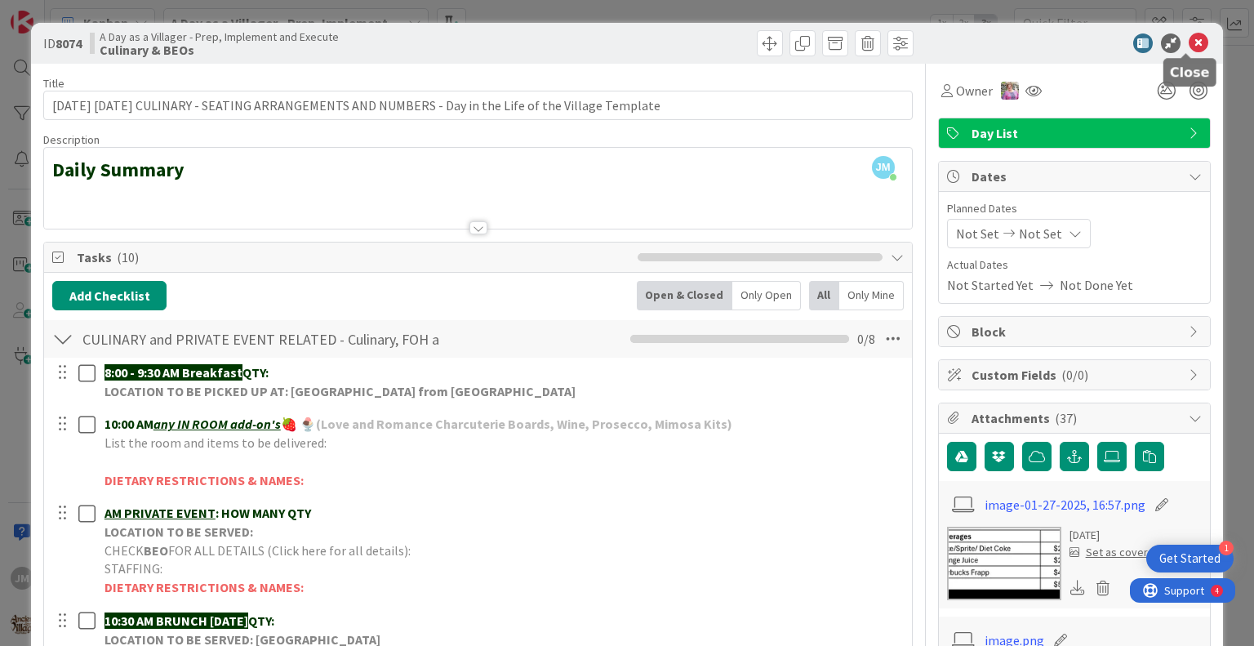
click at [1189, 43] on icon at bounding box center [1199, 43] width 20 height 20
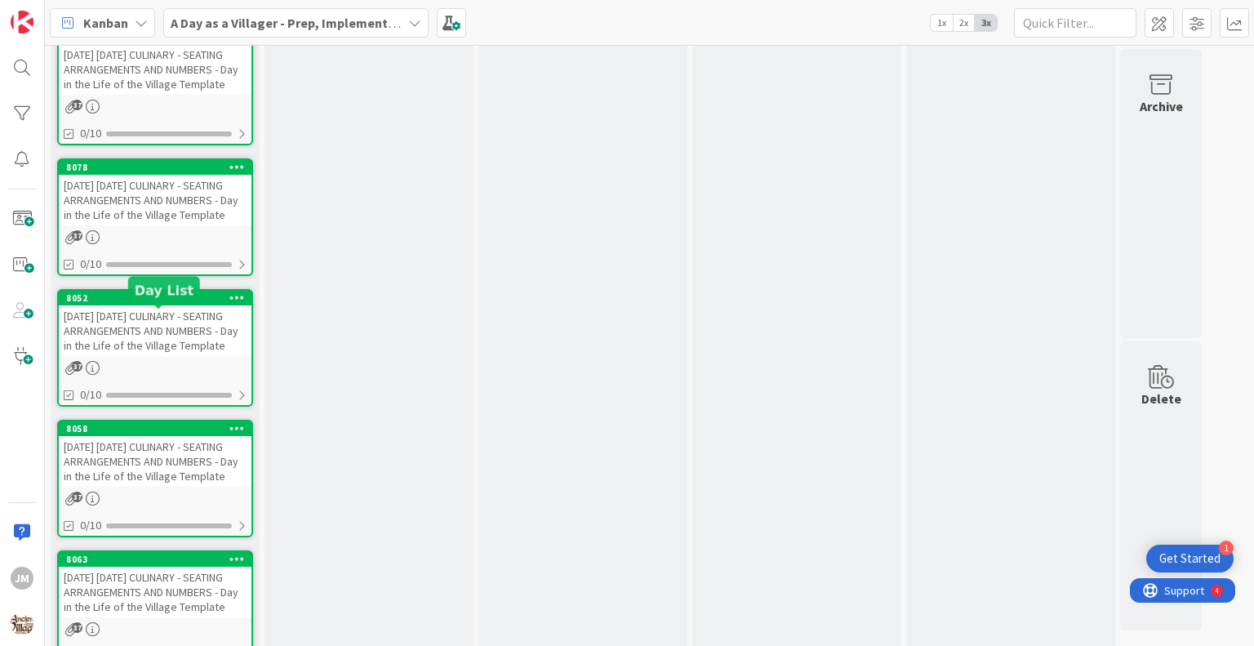
scroll to position [2992, 0]
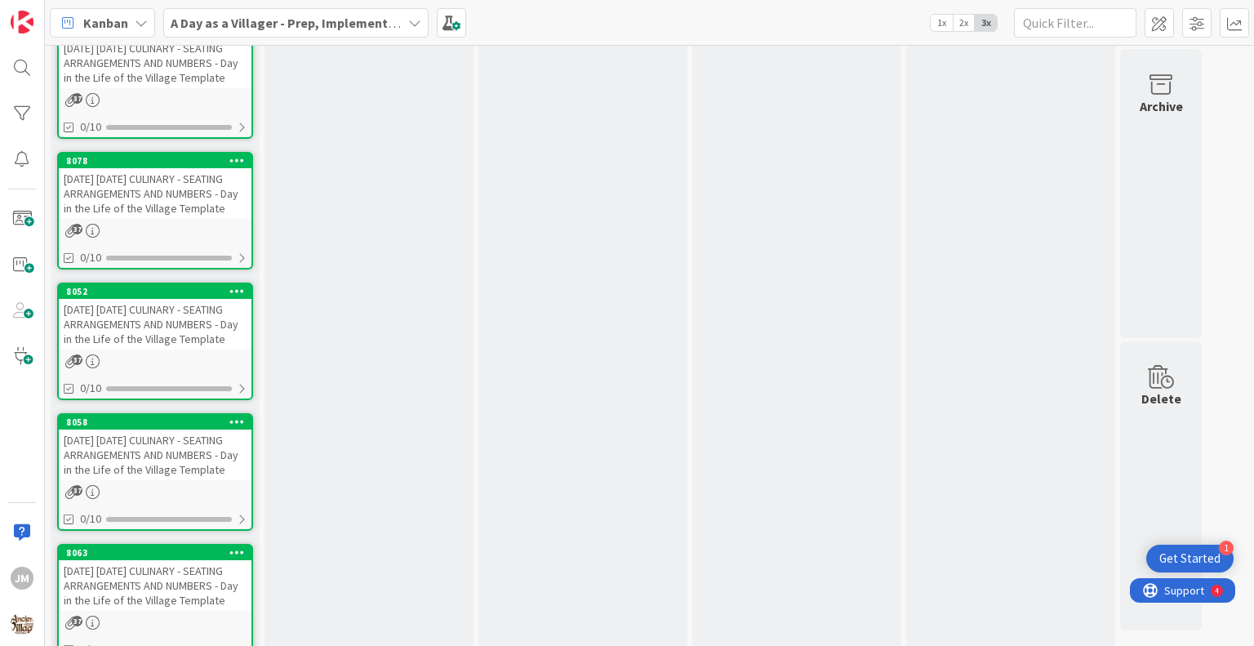
click at [123, 269] on link "8078 [DATE] [DATE] CULINARY - SEATING ARRANGEMENTS AND NUMBERS - Day in the Lif…" at bounding box center [155, 211] width 196 height 118
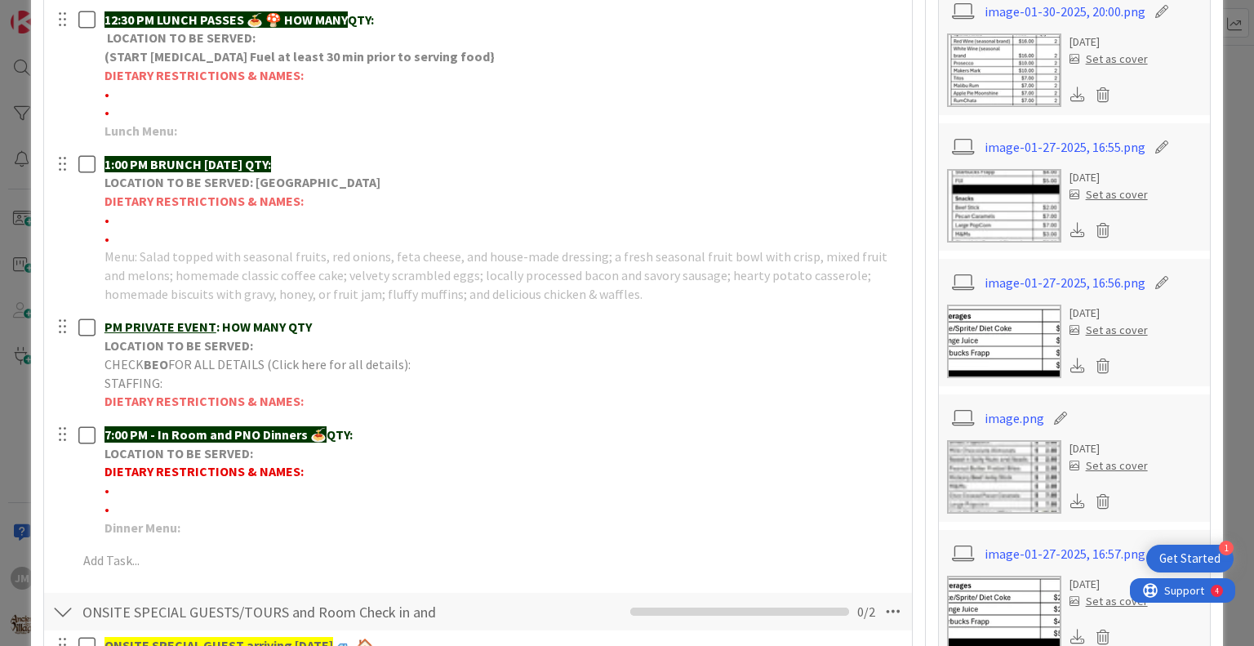
scroll to position [817, 0]
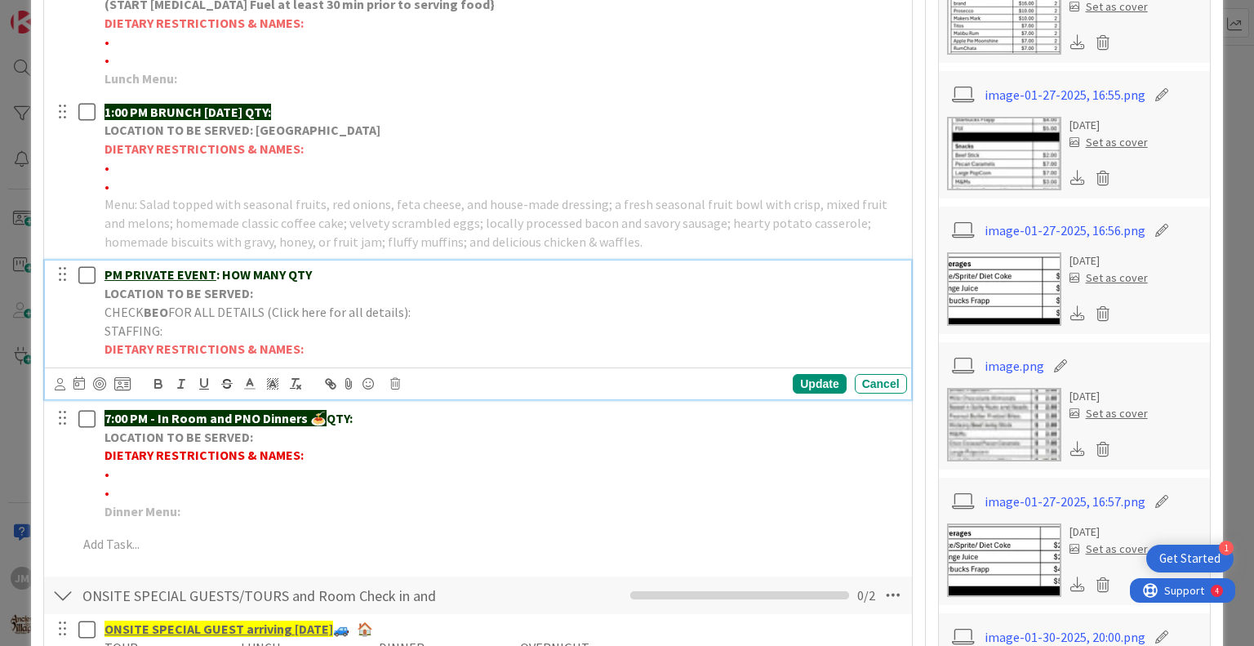
click at [323, 278] on p "PM PRIVATE EVENT : HOW MANY QTY" at bounding box center [503, 274] width 796 height 19
click at [283, 291] on p "LOCATION TO BE SERVED:" at bounding box center [503, 293] width 796 height 19
click at [428, 310] on p "CHECK BEO FOR ALL DETAILS (Click here for all details):" at bounding box center [503, 312] width 796 height 19
drag, startPoint x: 885, startPoint y: 304, endPoint x: 405, endPoint y: 317, distance: 480.3
click at [405, 317] on span "FOR ALL DETAILS (Click here for all details): [URL][DOMAIN_NAME]" at bounding box center [354, 312] width 373 height 16
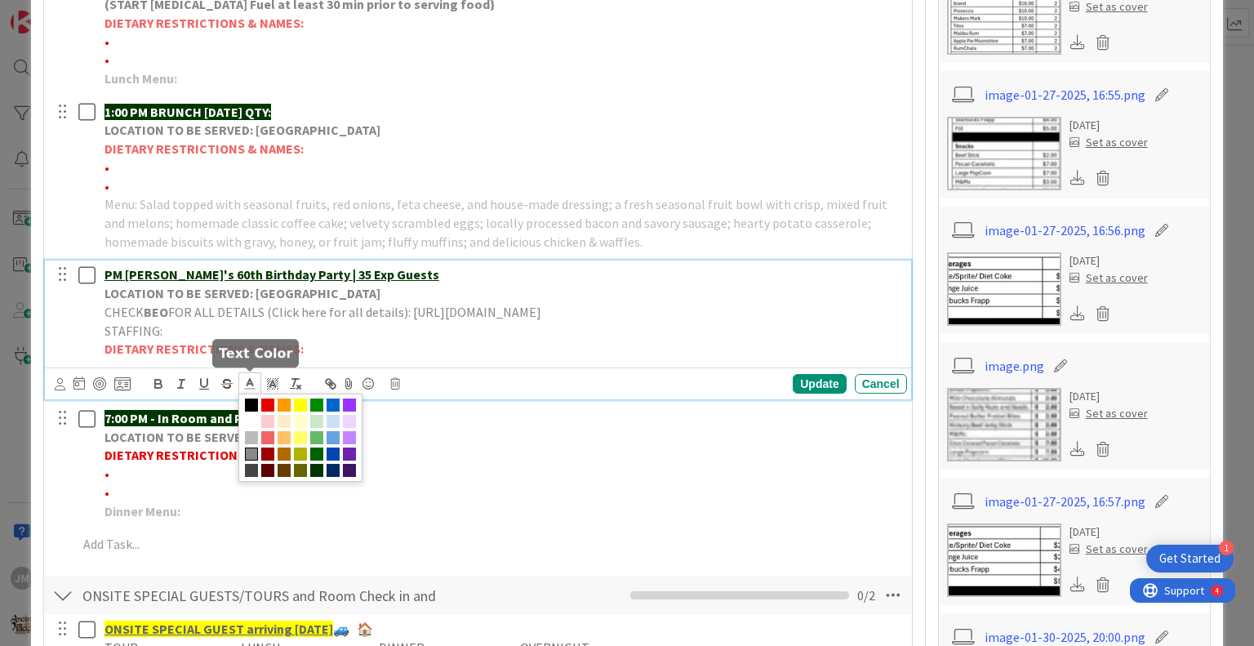
click at [245, 383] on icon at bounding box center [250, 383] width 15 height 15
click at [333, 403] on span at bounding box center [333, 404] width 13 height 13
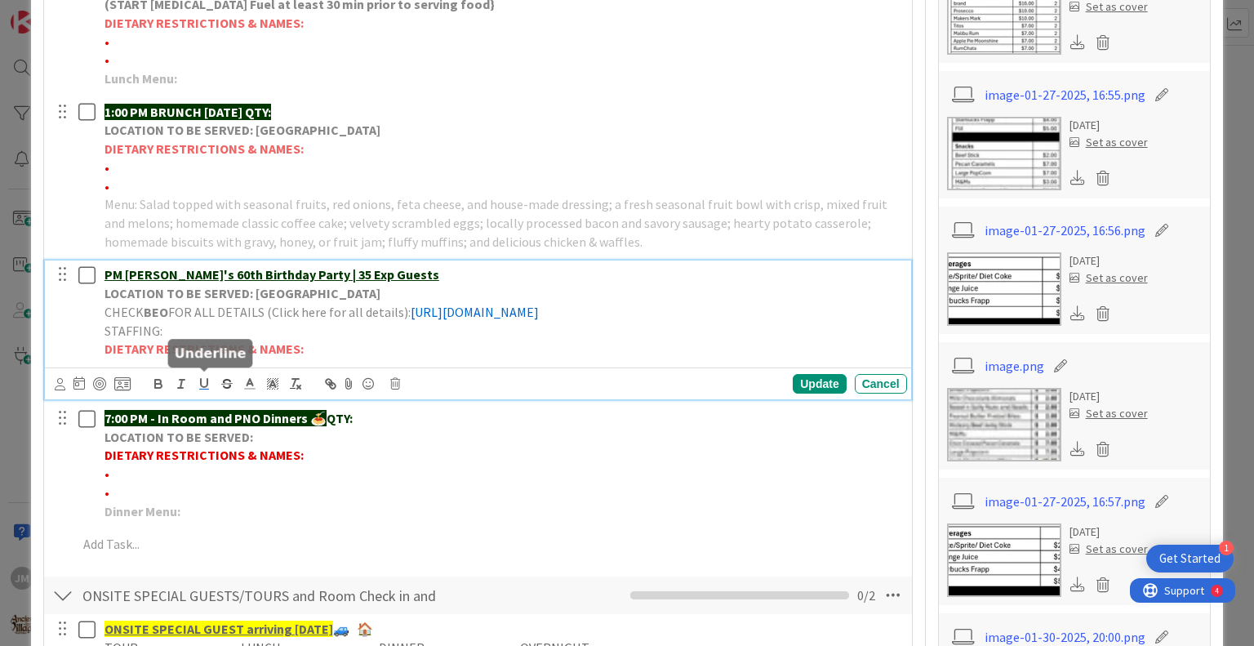
click at [205, 381] on icon "button" at bounding box center [204, 383] width 15 height 15
click at [536, 352] on p "DIETARY RESTRICTIONS & NAMES:" at bounding box center [503, 349] width 796 height 19
click at [821, 380] on div "Update" at bounding box center [819, 384] width 53 height 20
click at [106, 272] on u "PM [PERSON_NAME]'s 60th Birthday Party | 35 Exp Guests" at bounding box center [272, 274] width 335 height 16
click at [814, 380] on div "Update" at bounding box center [819, 384] width 53 height 20
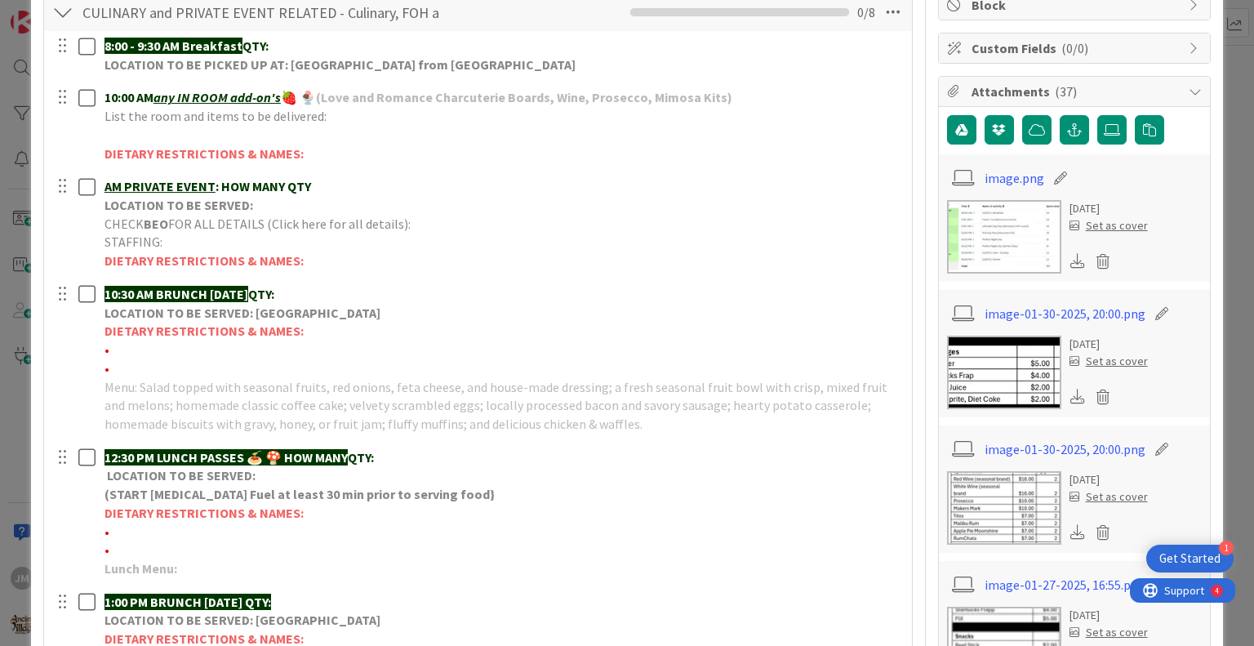
scroll to position [0, 0]
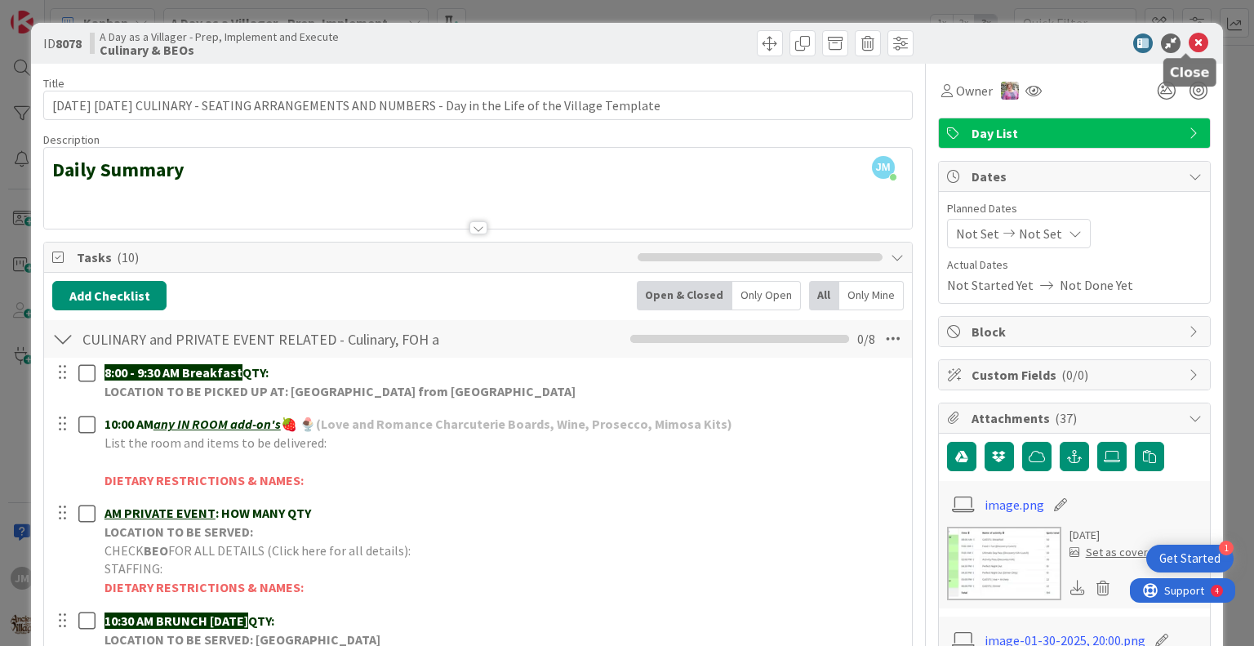
click at [1189, 40] on icon at bounding box center [1199, 43] width 20 height 20
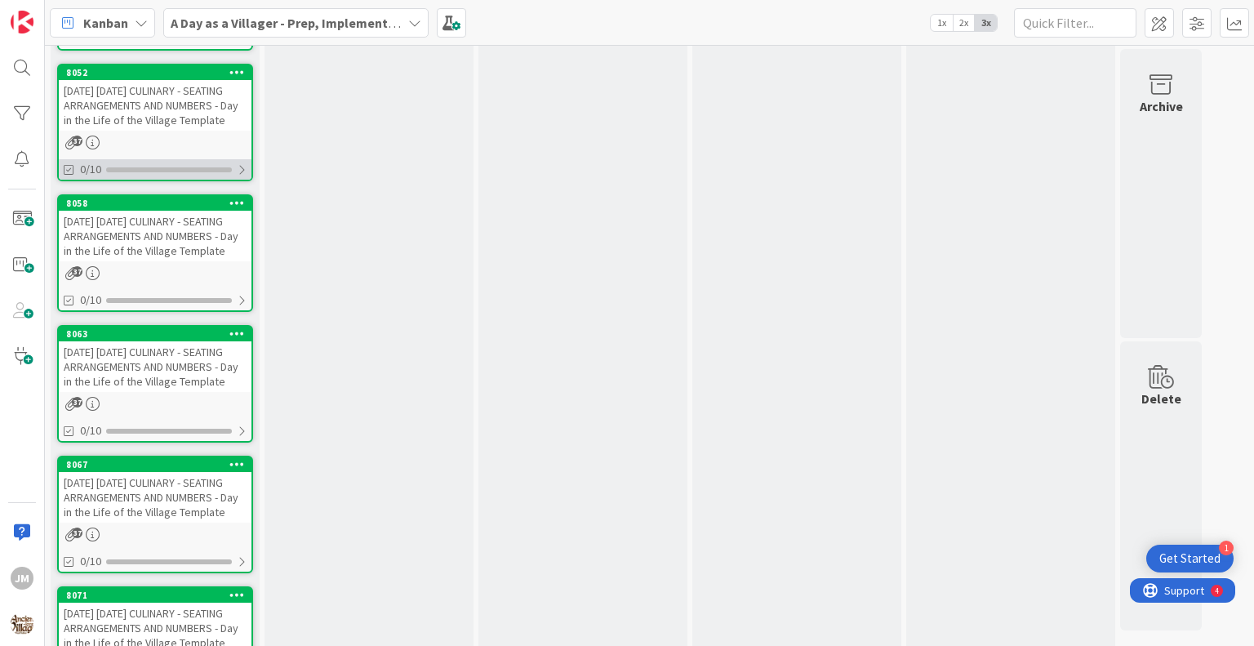
scroll to position [3237, 0]
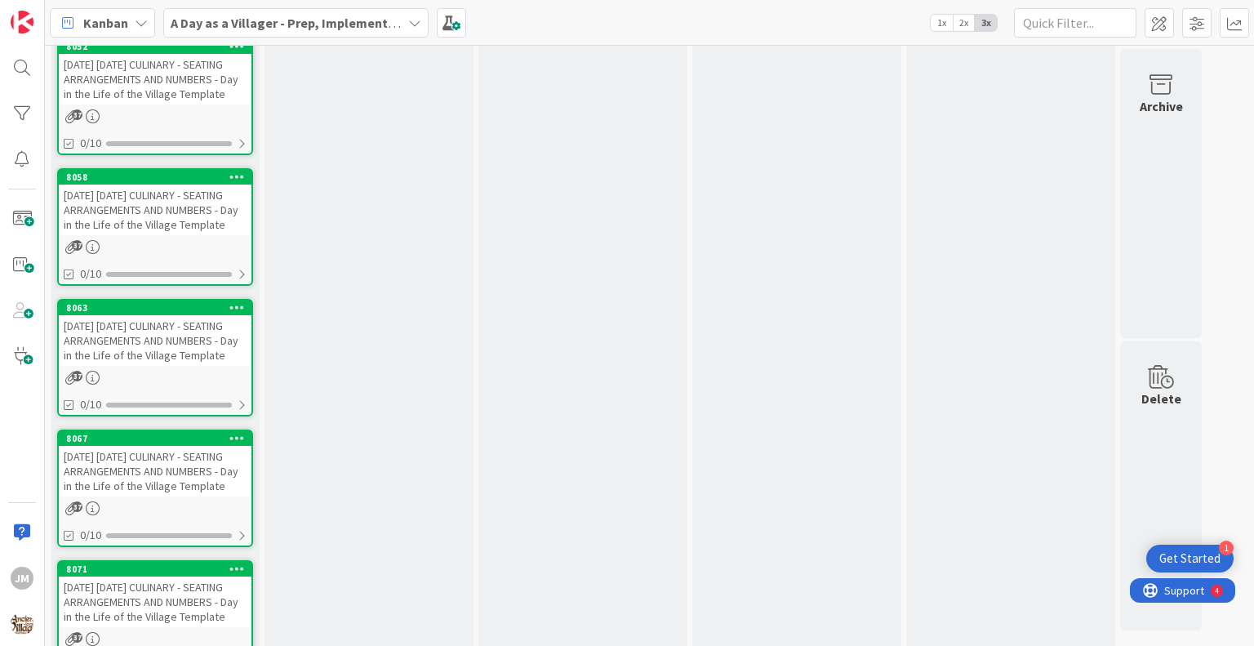
click at [150, 105] on div "[DATE] [DATE] CULINARY - SEATING ARRANGEMENTS AND NUMBERS - Day in the Life of …" at bounding box center [155, 79] width 193 height 51
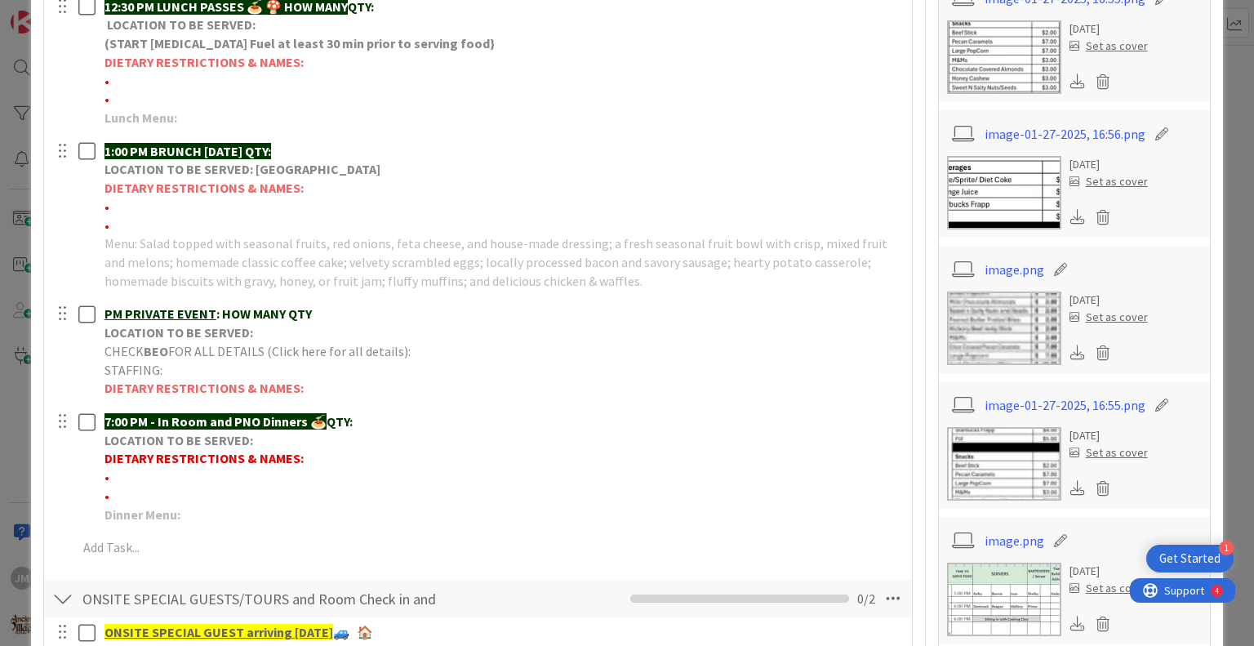
scroll to position [735, 0]
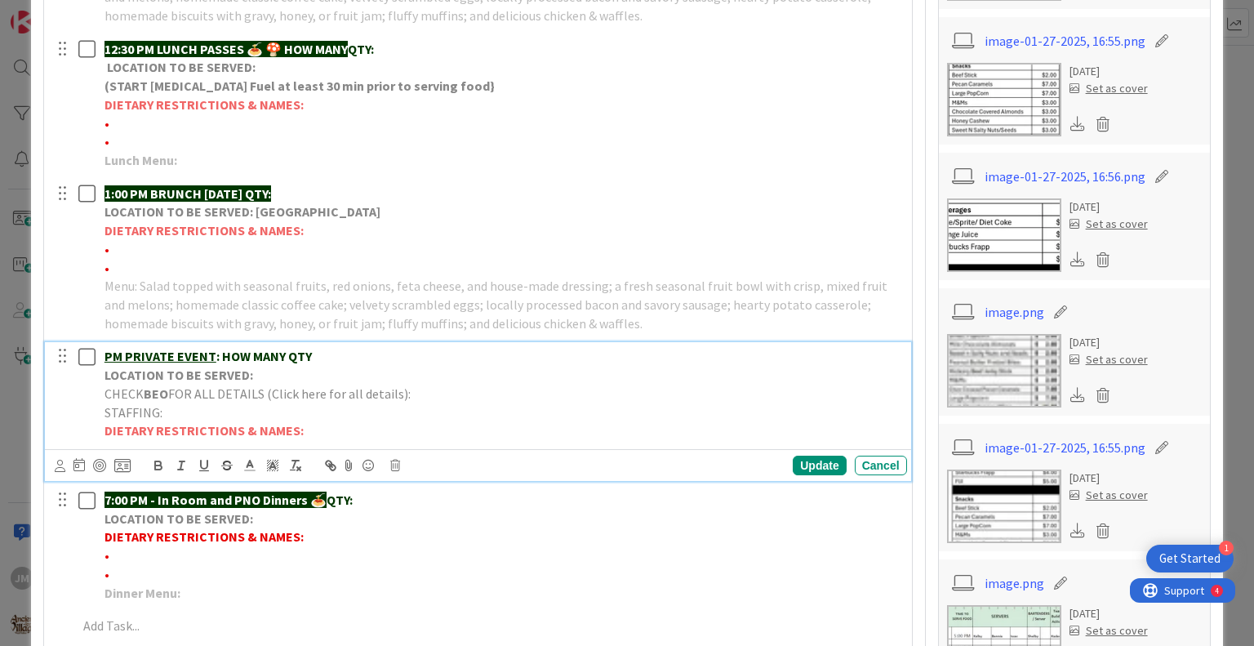
click at [323, 355] on p "PM PRIVATE EVENT : HOW MANY QTY" at bounding box center [503, 356] width 796 height 19
click at [196, 354] on p "PM Fall Equinox" at bounding box center [503, 356] width 796 height 19
click at [105, 350] on u "PM Fall Equinox Celebration |" at bounding box center [190, 356] width 171 height 16
click at [314, 352] on p "6-8:30PM Fall Equinox Celebration |" at bounding box center [503, 356] width 796 height 19
click at [431, 396] on p "CHECK BEO FOR ALL DETAILS (Click here for all details):" at bounding box center [503, 394] width 796 height 19
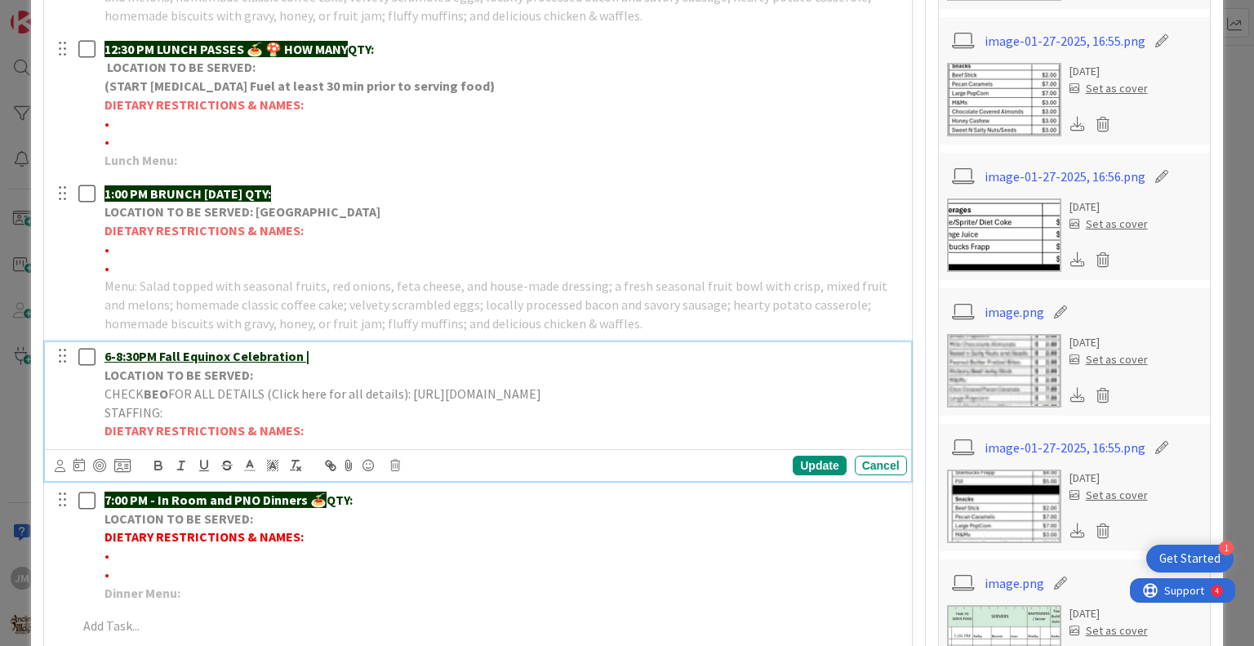
drag, startPoint x: 888, startPoint y: 392, endPoint x: 406, endPoint y: 384, distance: 482.7
click at [406, 384] on div "6-8:30PM Fall Equinox Celebration | LOCATION TO BE SERVED: CHECK BEO FOR ALL DE…" at bounding box center [502, 393] width 809 height 103
click at [248, 465] on icon at bounding box center [250, 465] width 15 height 15
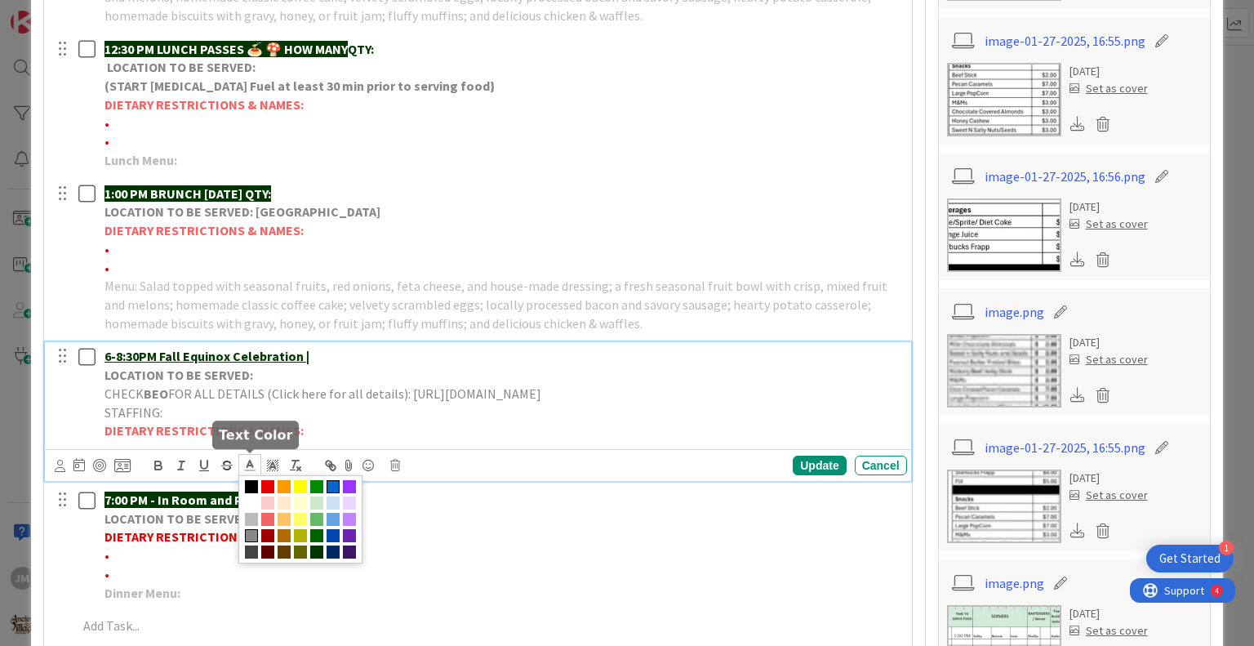
click at [331, 485] on span at bounding box center [333, 486] width 13 height 13
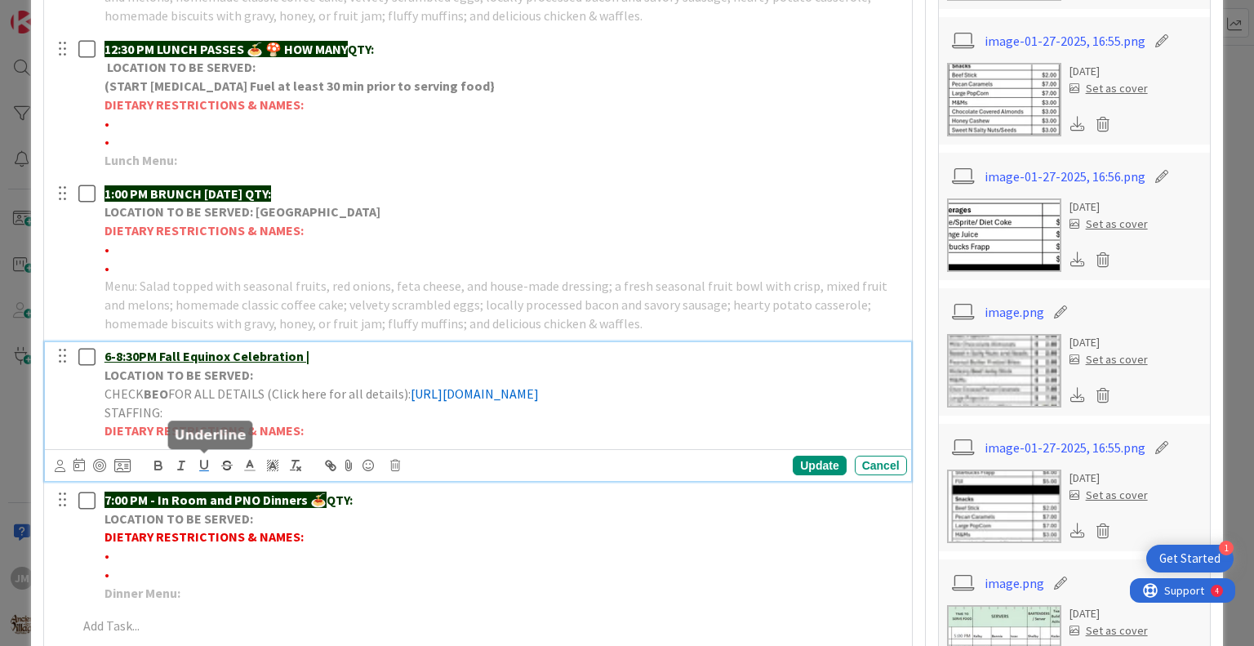
click at [203, 463] on icon "button" at bounding box center [204, 465] width 15 height 15
click at [470, 460] on div "Update Cancel" at bounding box center [481, 465] width 852 height 23
click at [274, 378] on p "LOCATION TO BE SERVED:" at bounding box center [503, 375] width 796 height 19
